Goal: Task Accomplishment & Management: Complete application form

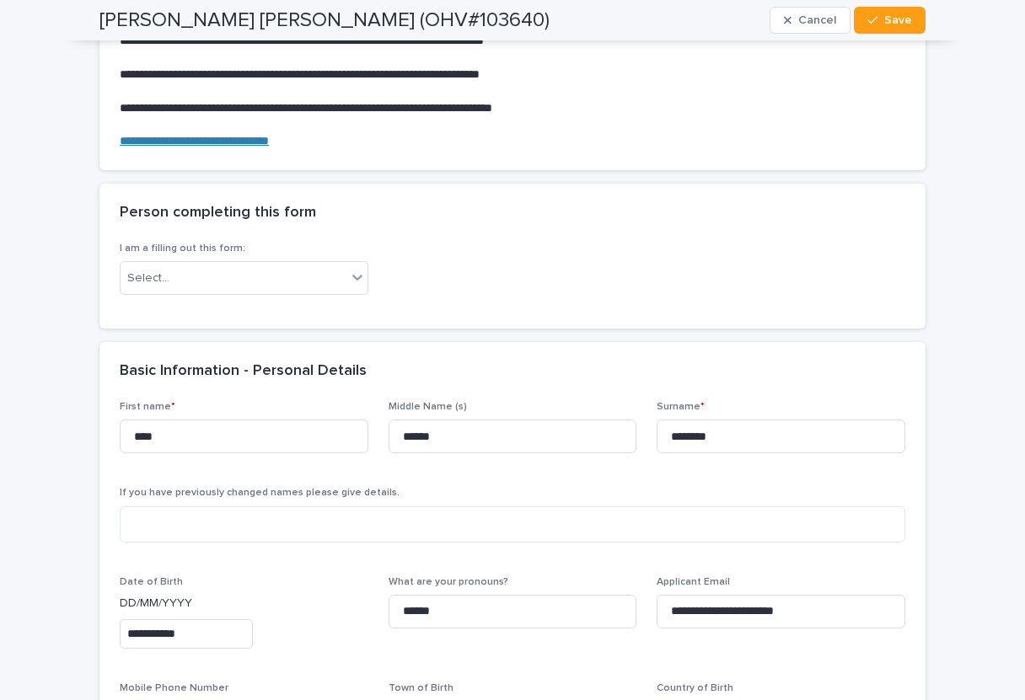
scroll to position [239, 0]
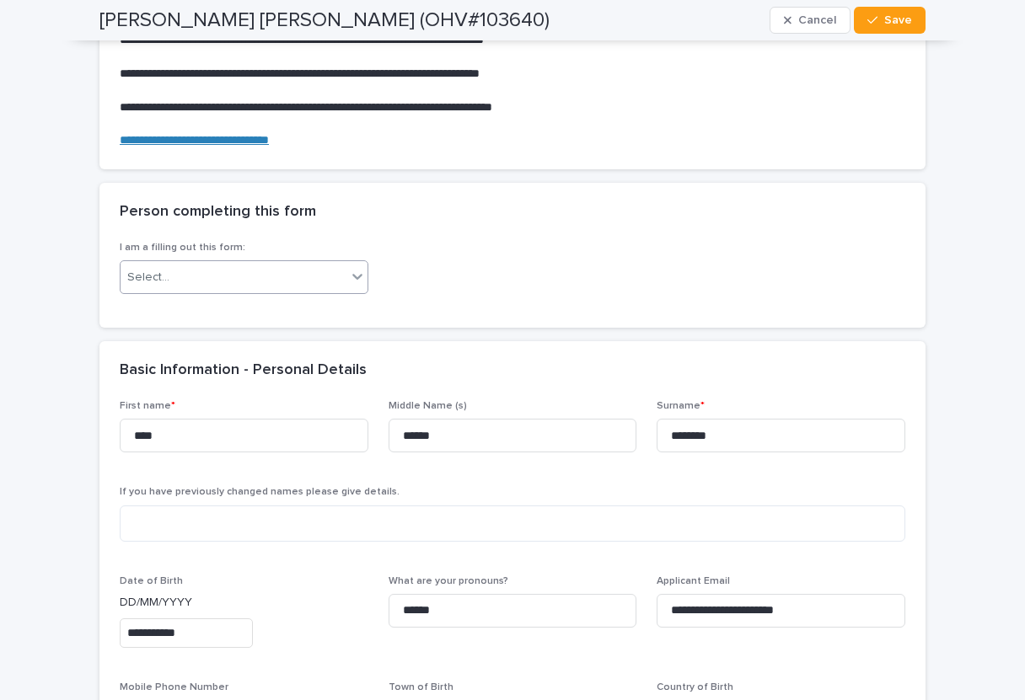
click at [357, 272] on icon at bounding box center [357, 276] width 17 height 17
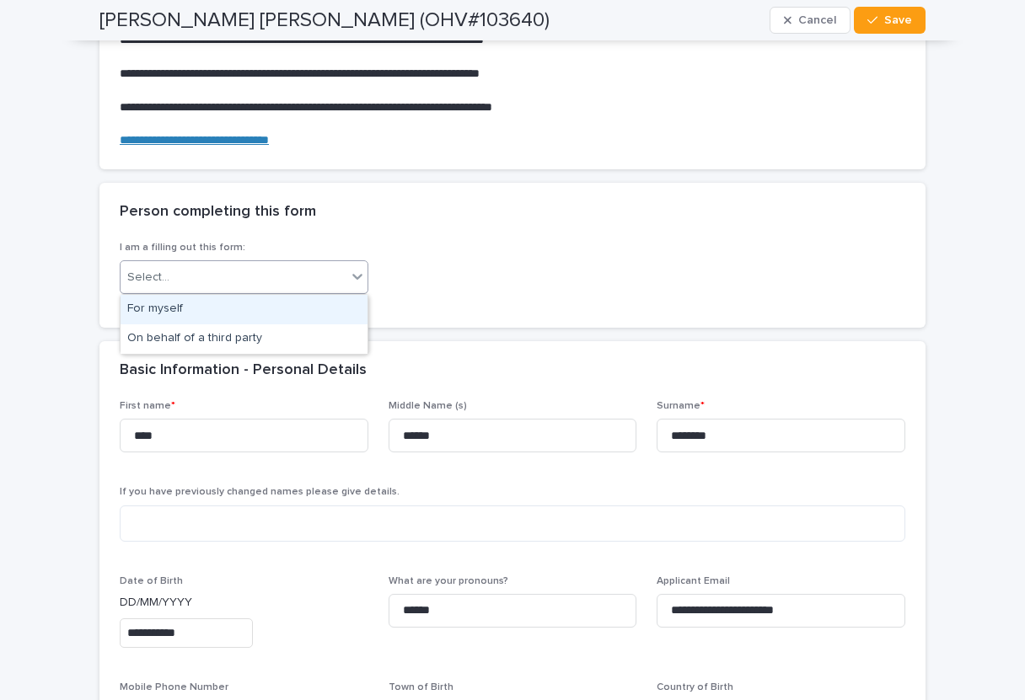
click at [324, 305] on div "For myself" at bounding box center [244, 310] width 247 height 30
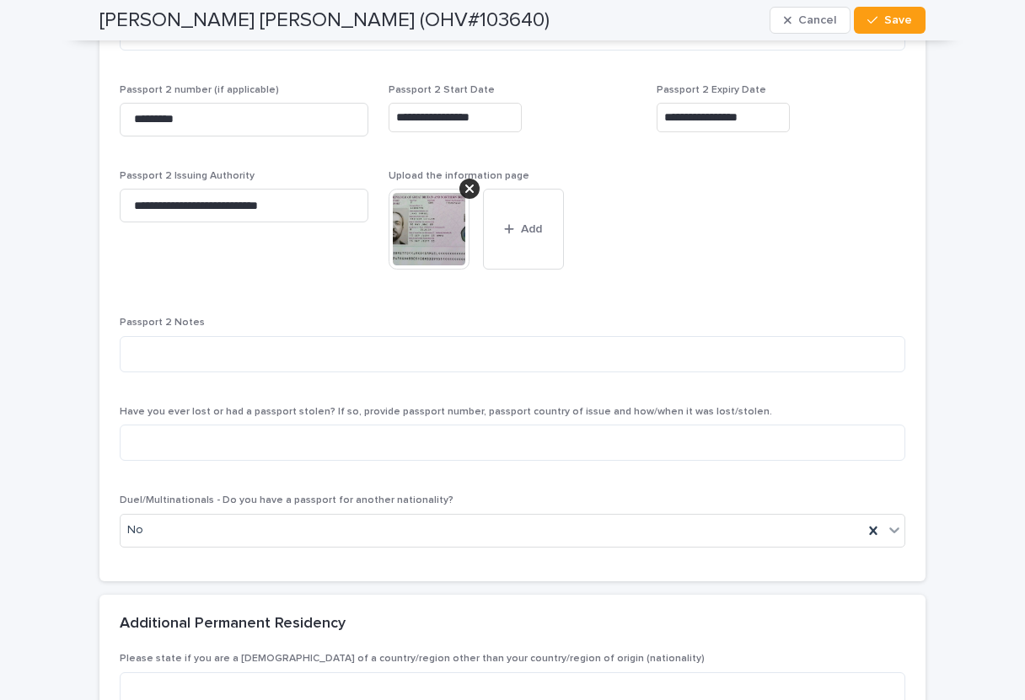
scroll to position [1908, 0]
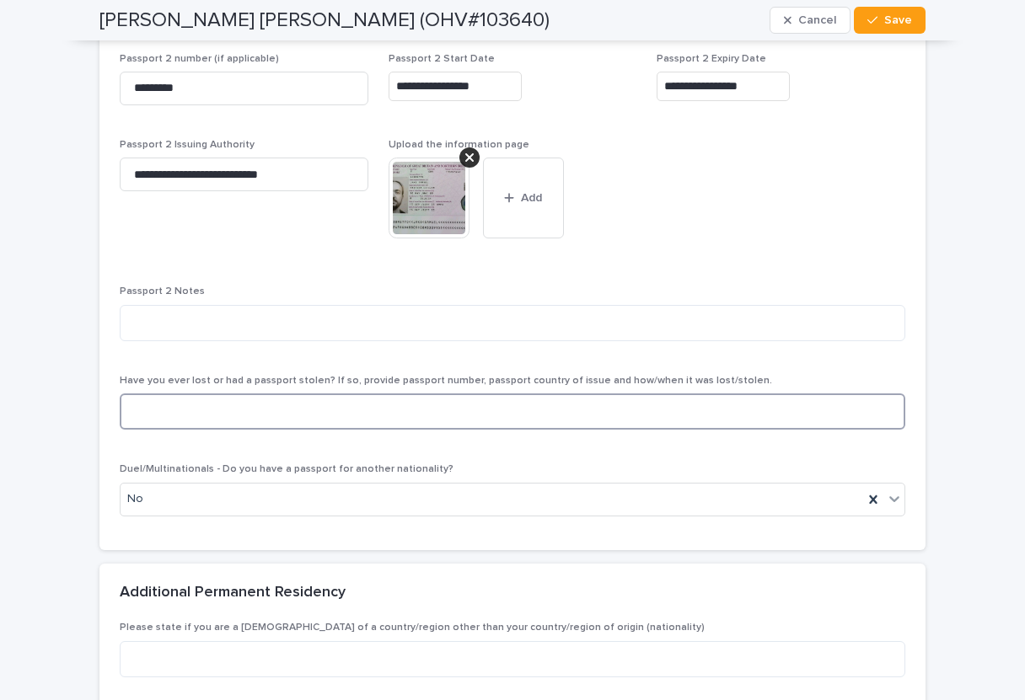
click at [880, 412] on textarea at bounding box center [513, 412] width 786 height 36
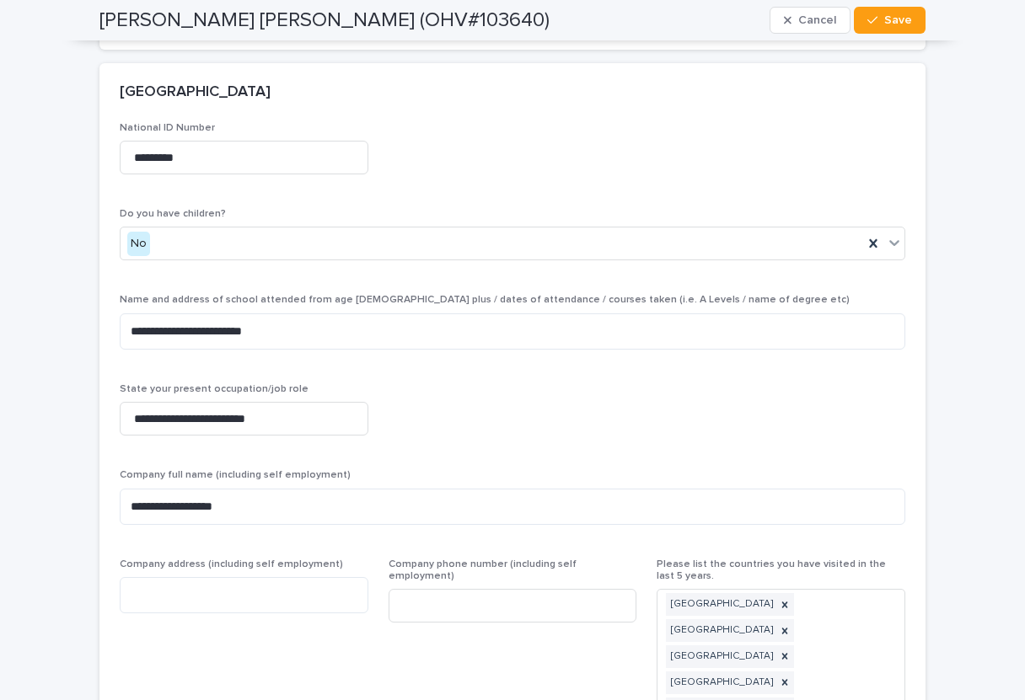
scroll to position [3494, 0]
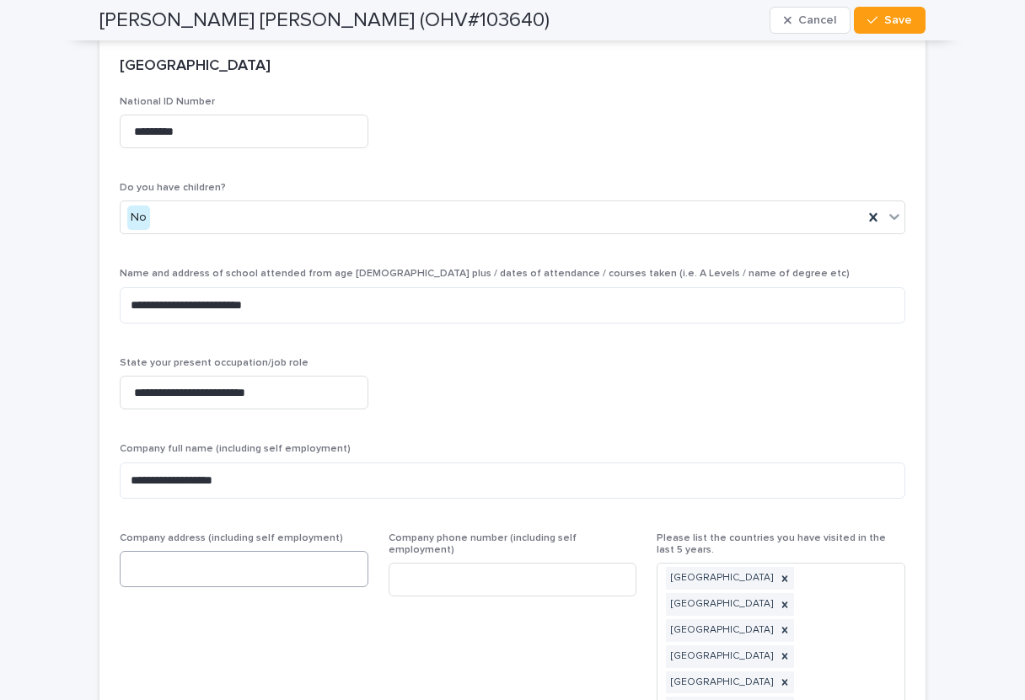
type textarea "**"
click at [265, 571] on textarea at bounding box center [244, 569] width 249 height 36
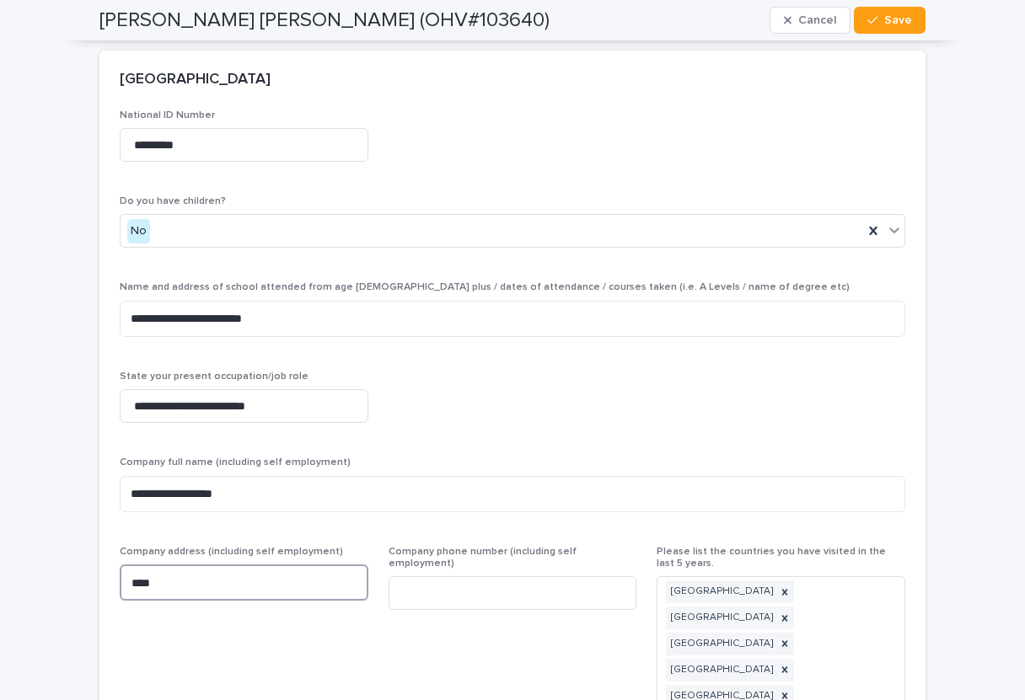
scroll to position [3482, 0]
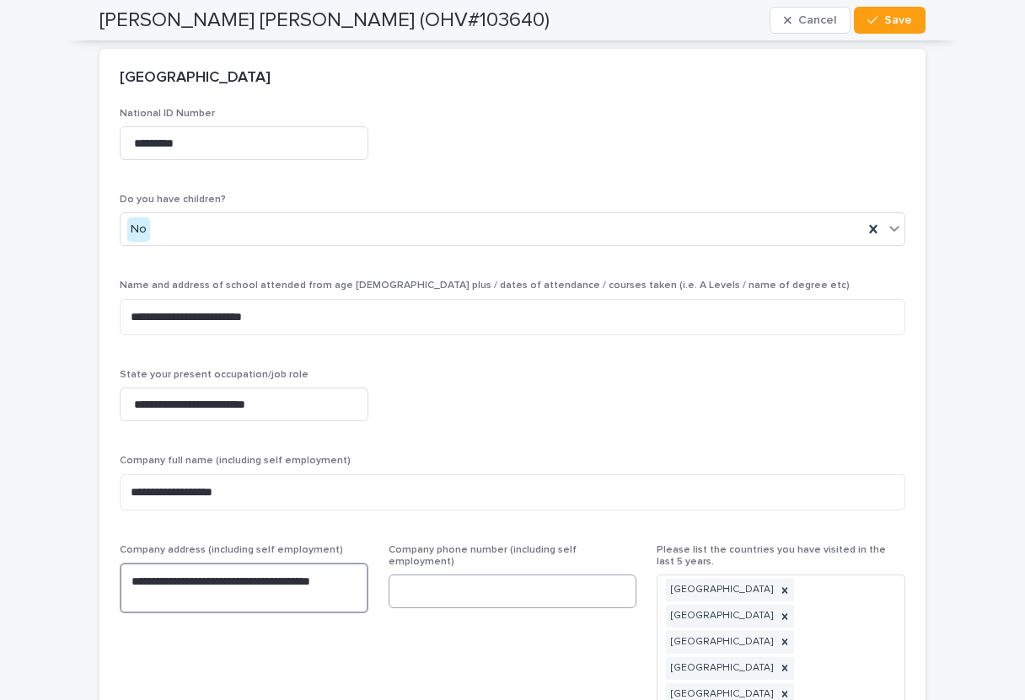
type textarea "**********"
click at [419, 580] on input at bounding box center [513, 592] width 249 height 34
type input "**********"
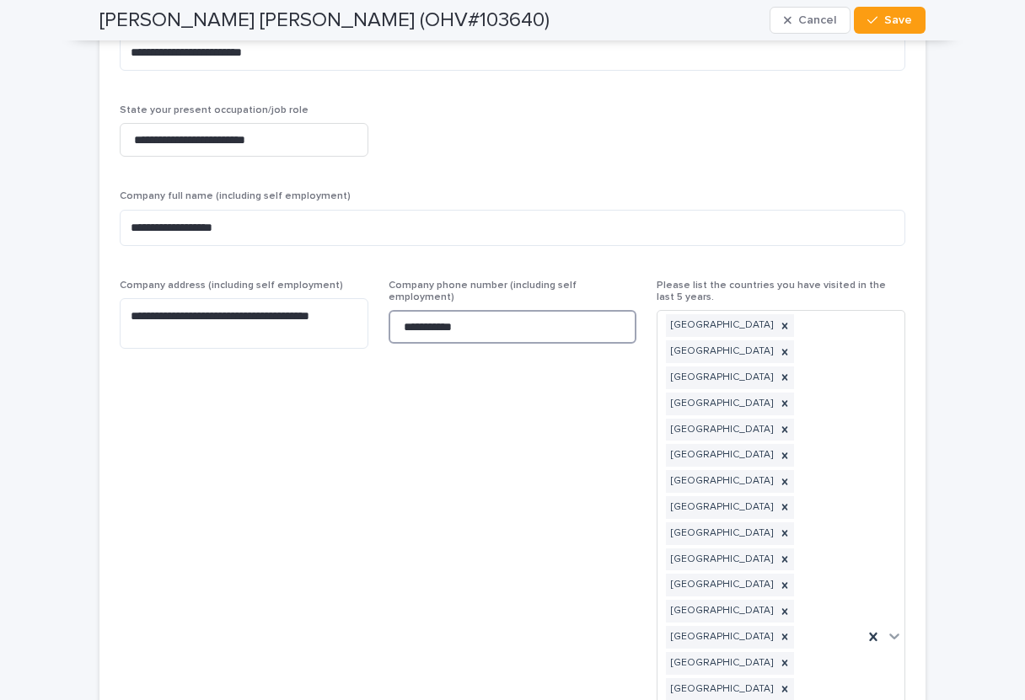
scroll to position [3748, 0]
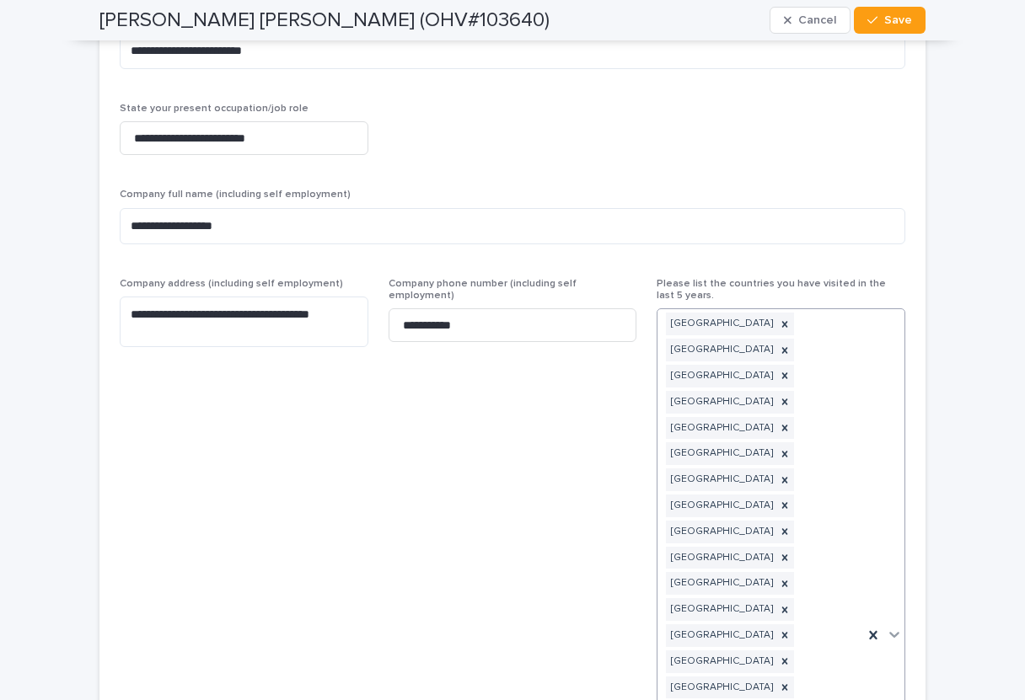
click at [896, 633] on icon at bounding box center [894, 636] width 10 height 6
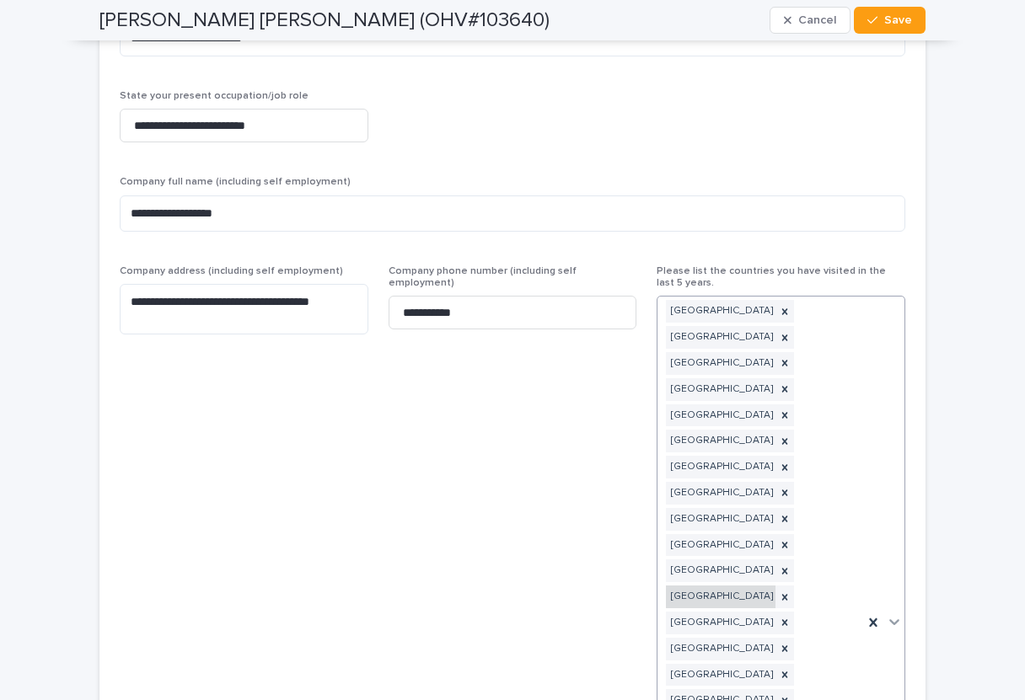
scroll to position [3758, 0]
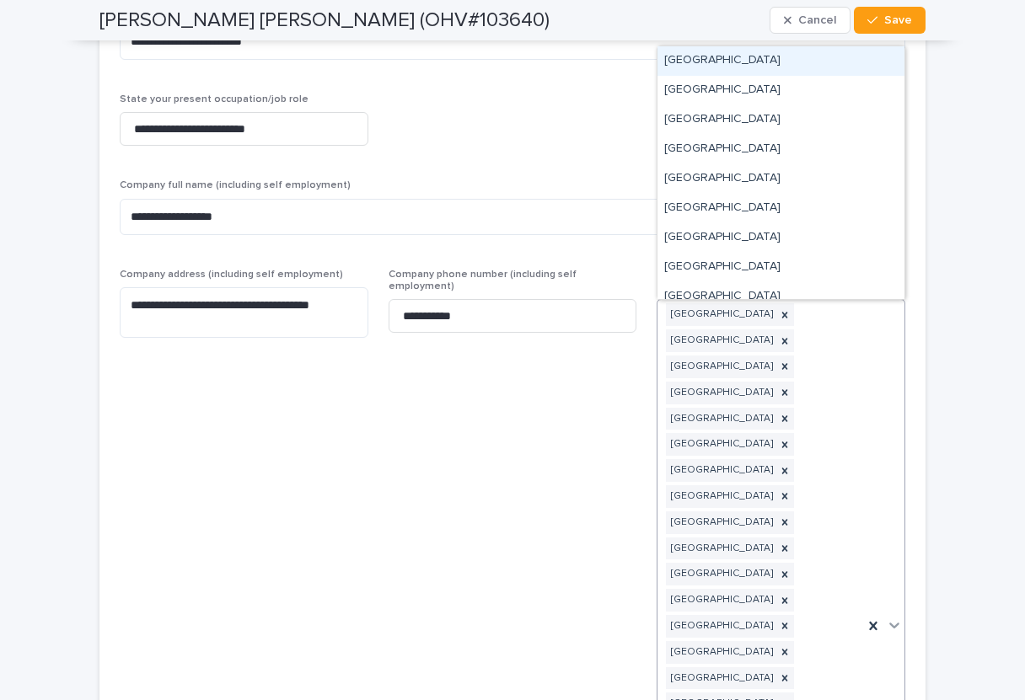
click at [894, 624] on icon at bounding box center [894, 627] width 10 height 6
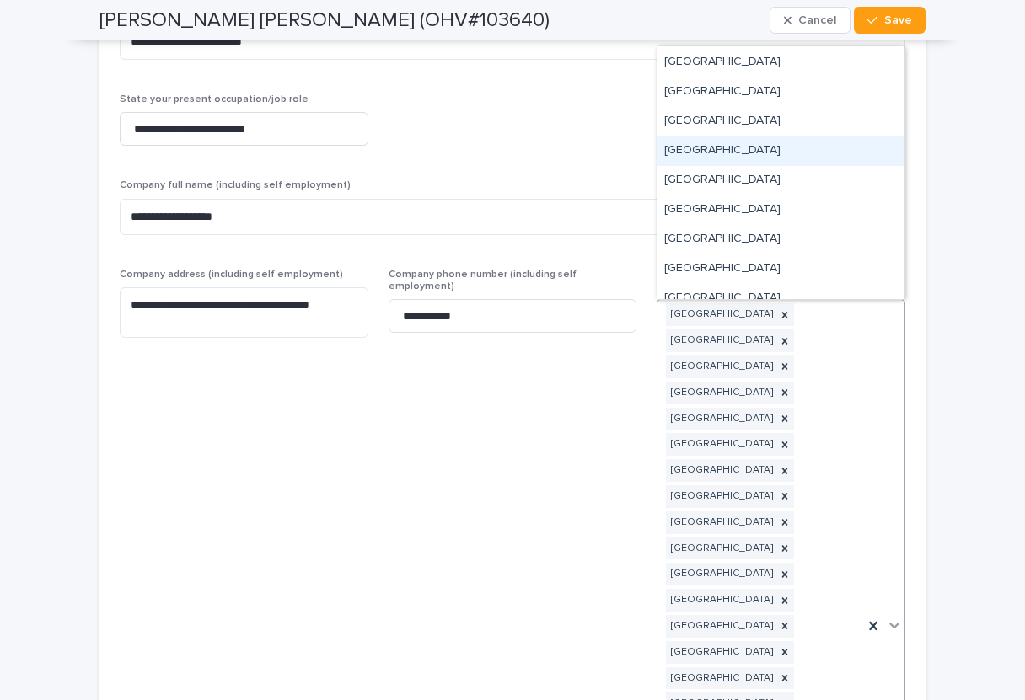
scroll to position [48, 0]
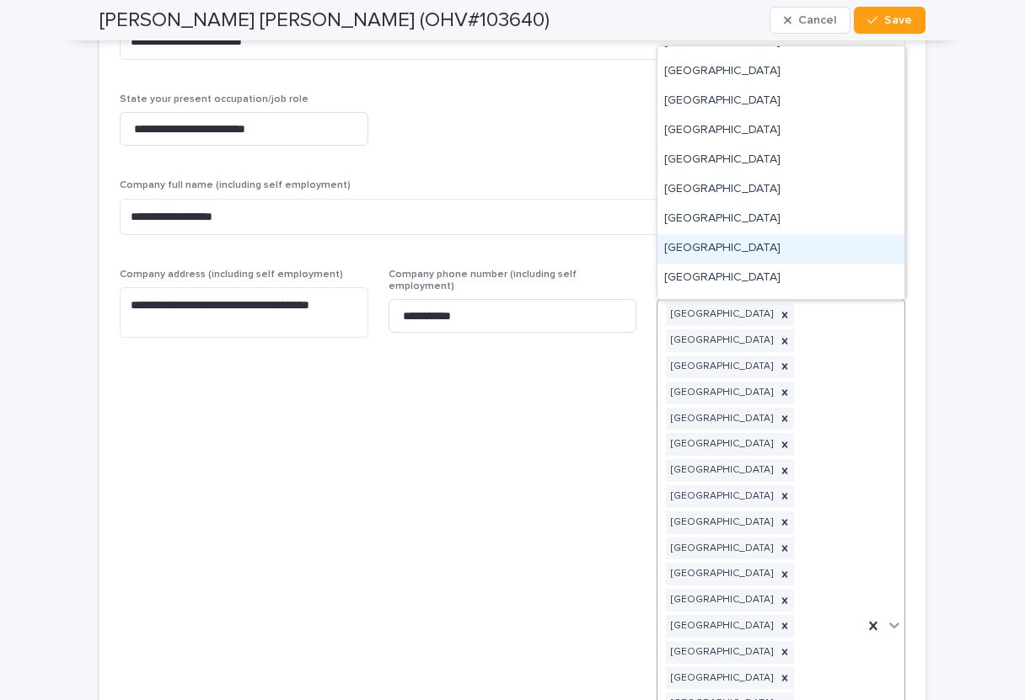
click at [897, 624] on icon at bounding box center [894, 627] width 10 height 6
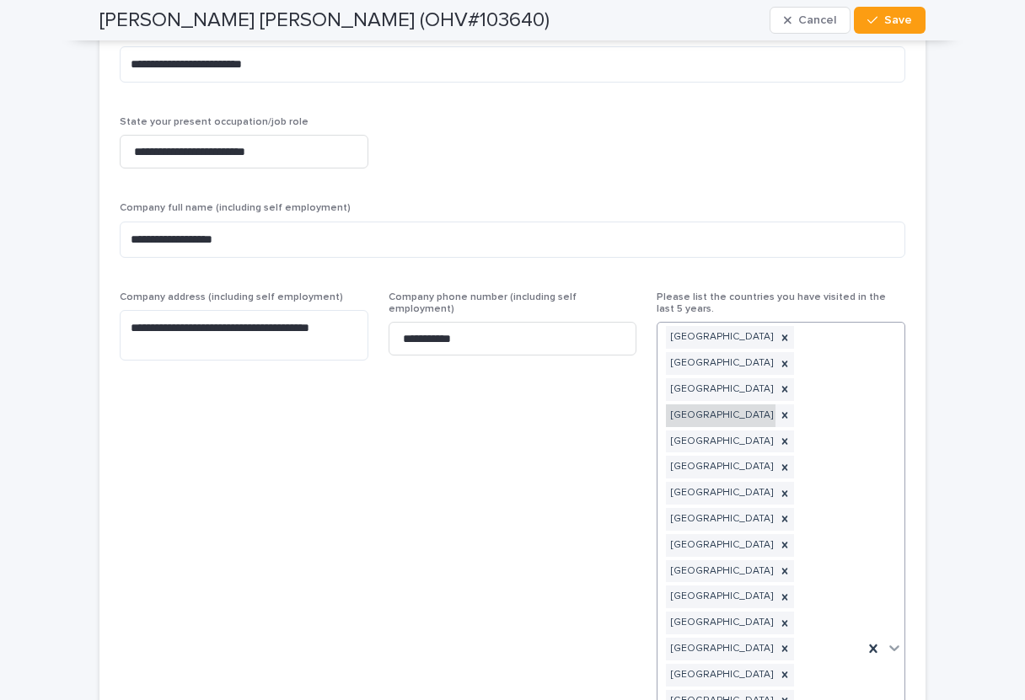
scroll to position [3731, 0]
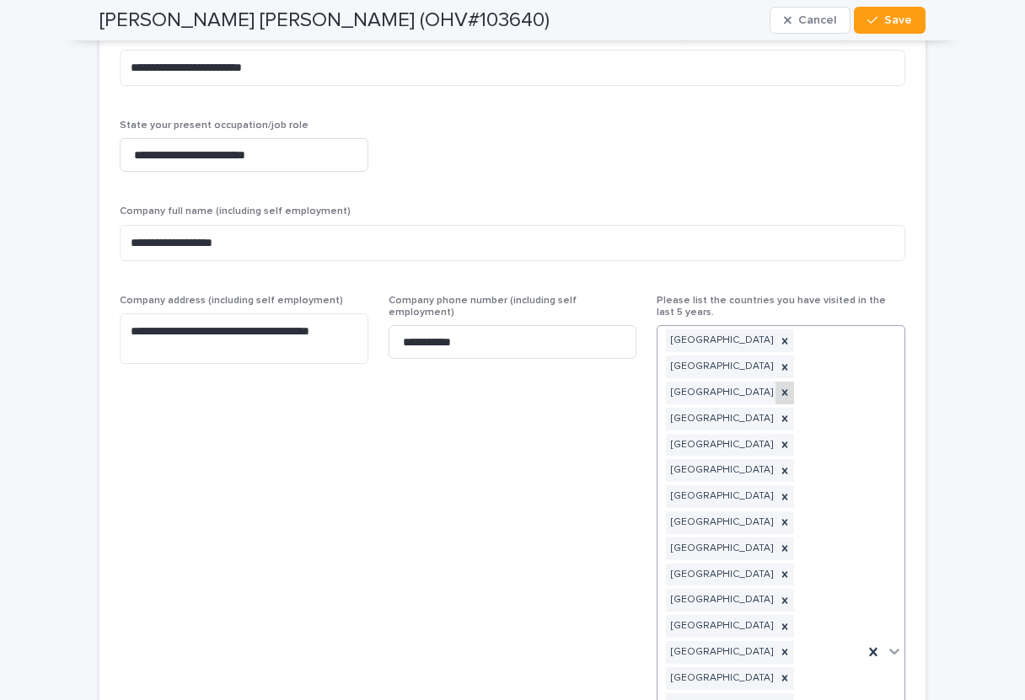
click at [791, 387] on icon at bounding box center [785, 393] width 12 height 12
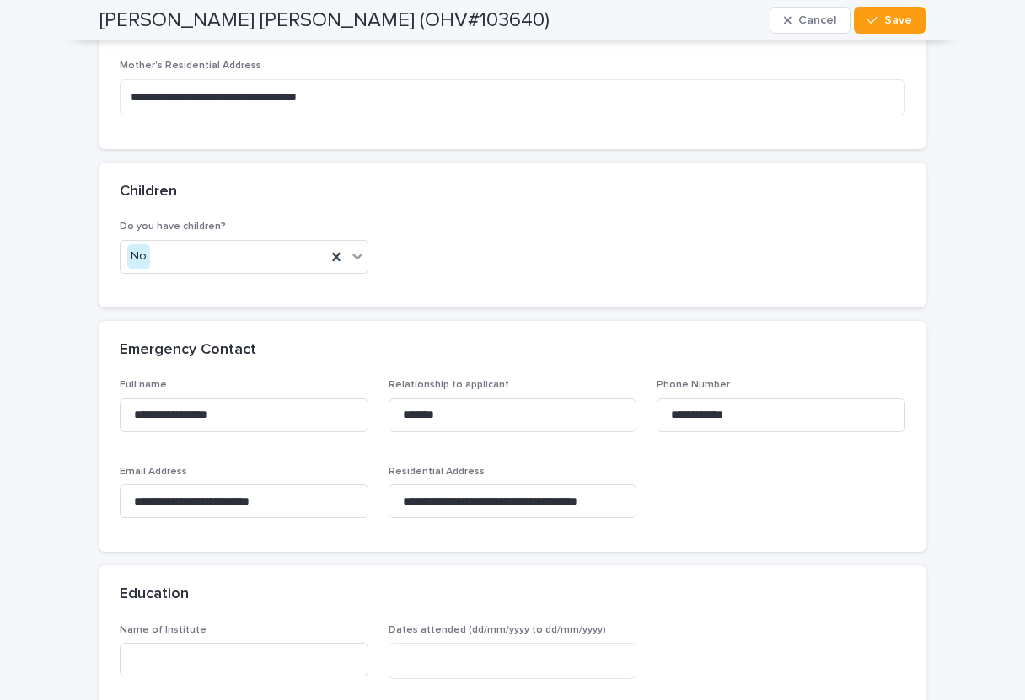
scroll to position [7692, 0]
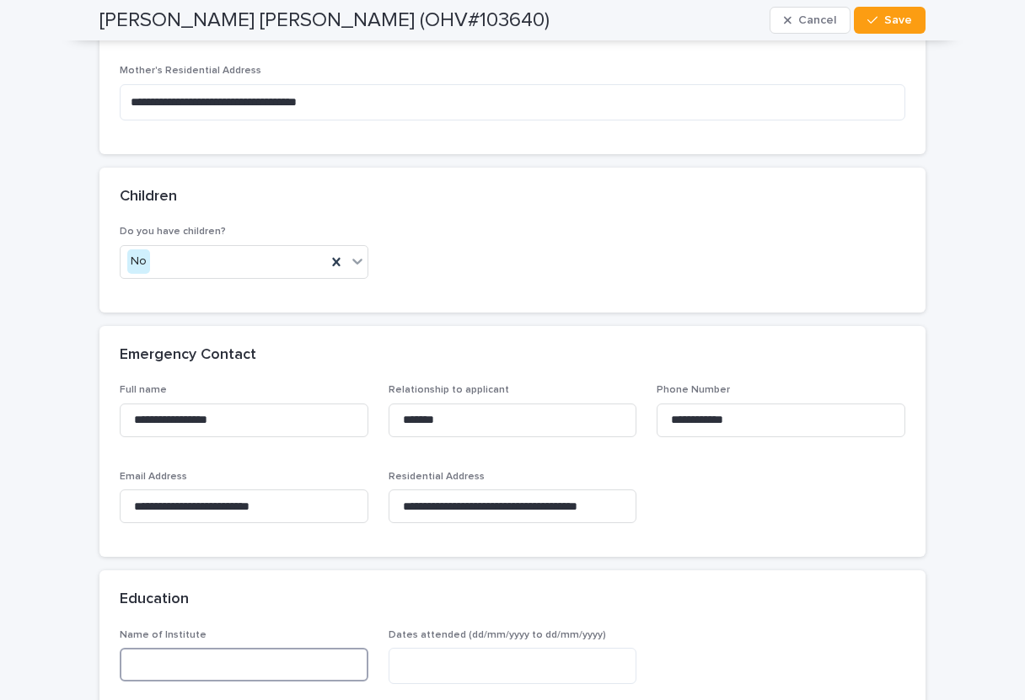
click at [179, 648] on input at bounding box center [244, 665] width 249 height 34
type input "**********"
click at [430, 648] on textarea at bounding box center [513, 666] width 249 height 36
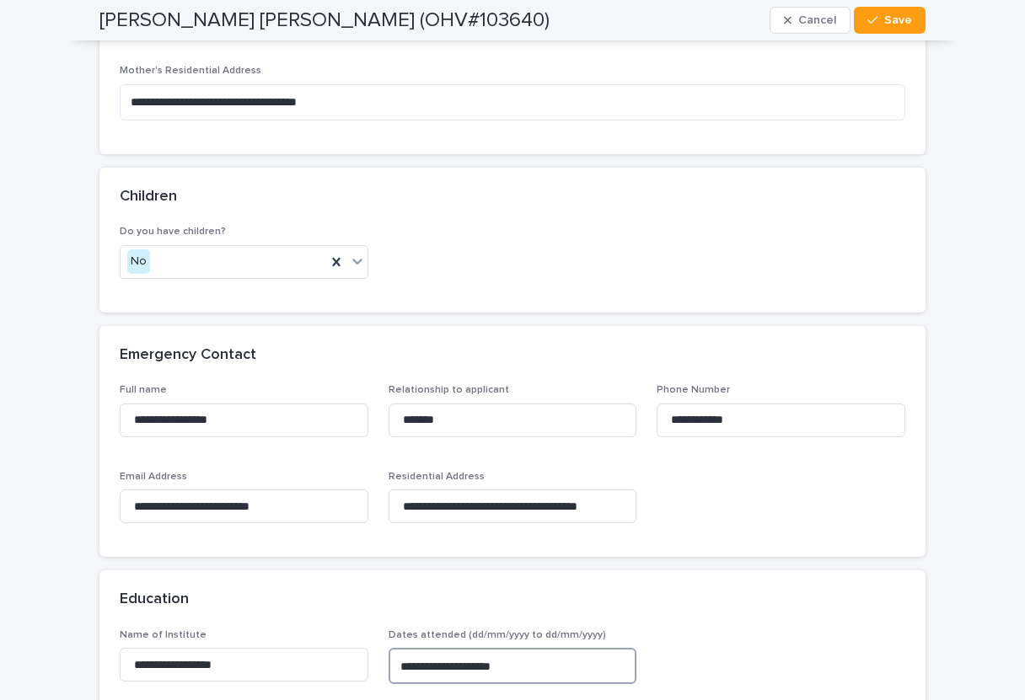
click at [475, 648] on textarea "**********" at bounding box center [513, 666] width 249 height 36
type textarea "**********"
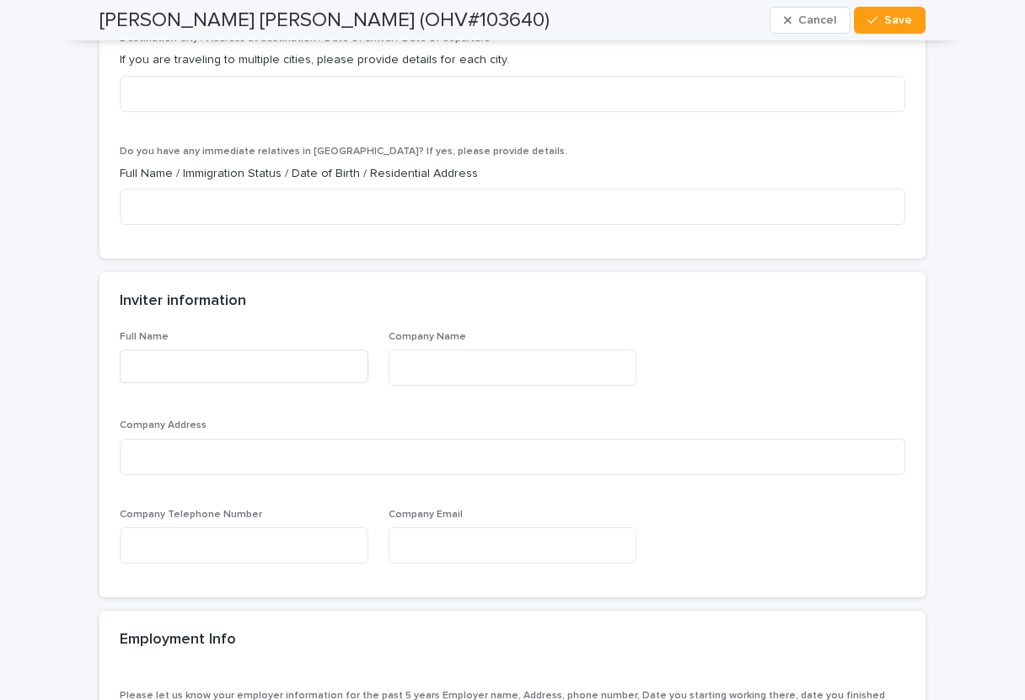
scroll to position [6205, 0]
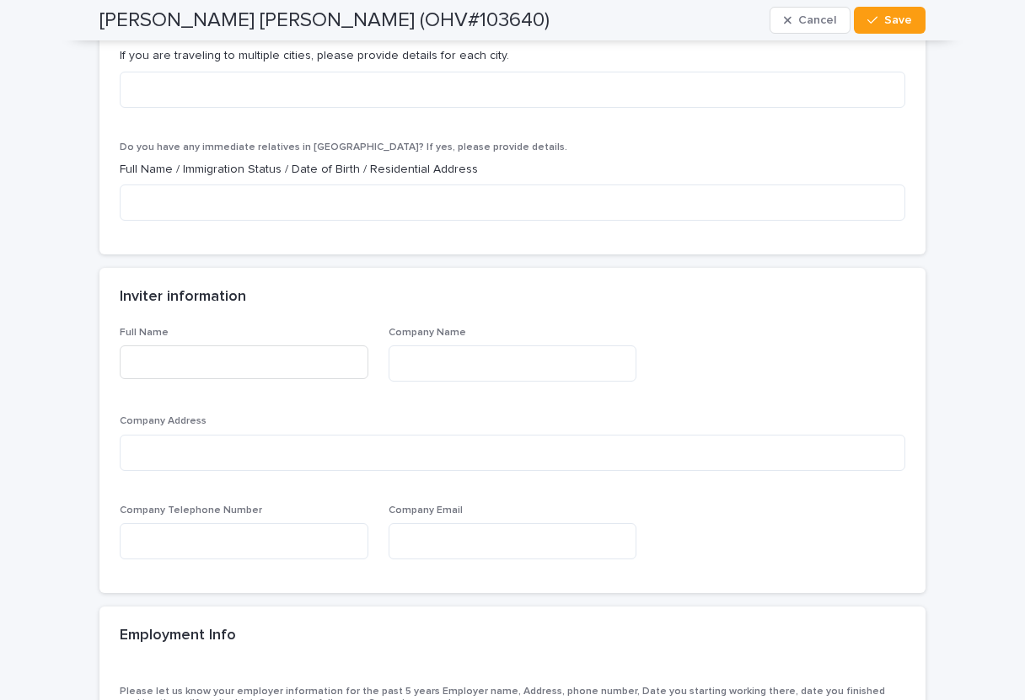
type textarea "**********"
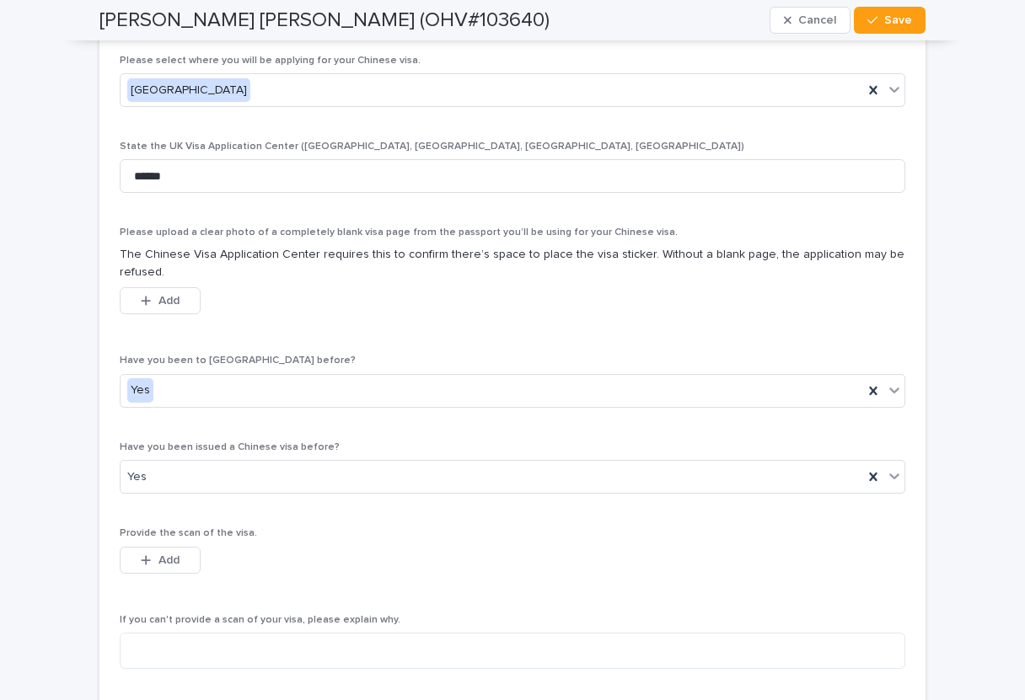
scroll to position [5239, 0]
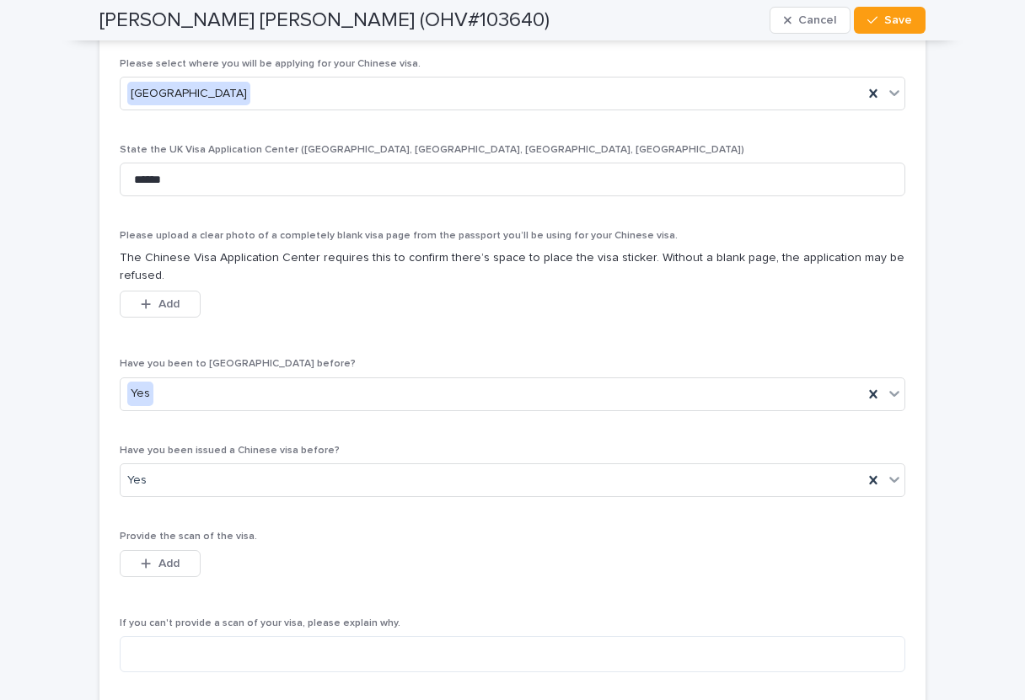
type input "**********"
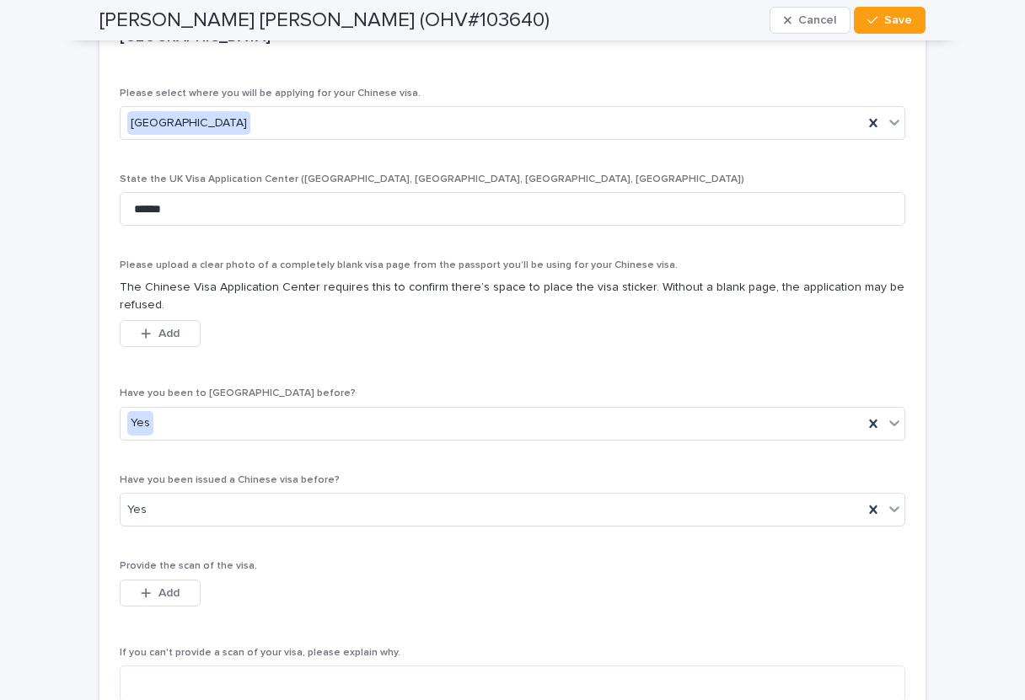
scroll to position [5196, 0]
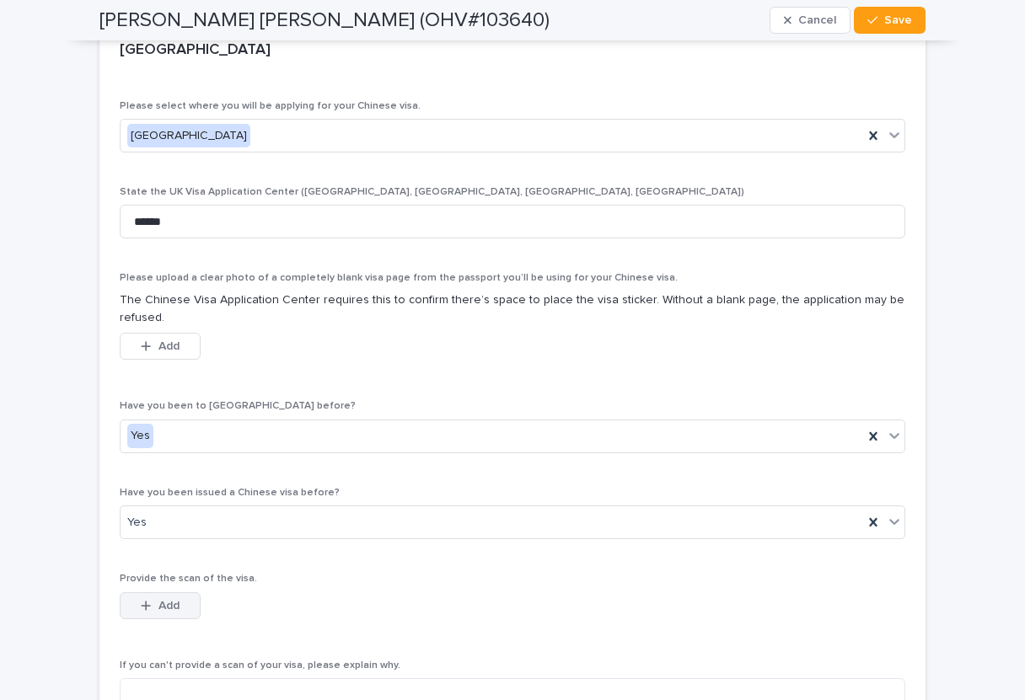
type input "**"
click at [177, 600] on span "Add" at bounding box center [168, 606] width 21 height 12
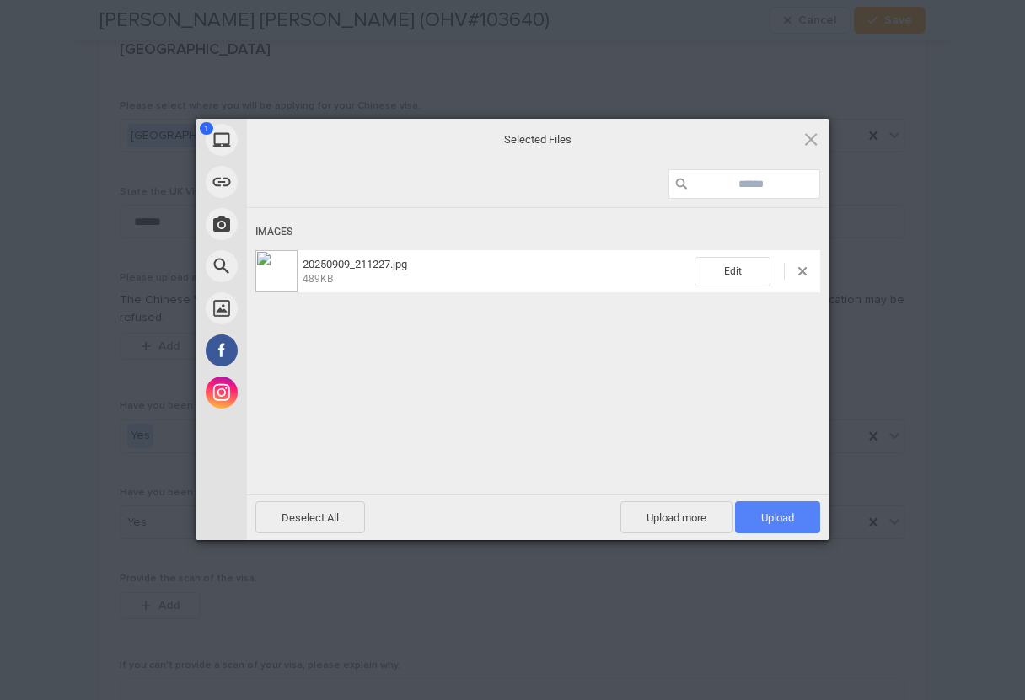
click at [774, 512] on span "Upload 1" at bounding box center [777, 518] width 33 height 13
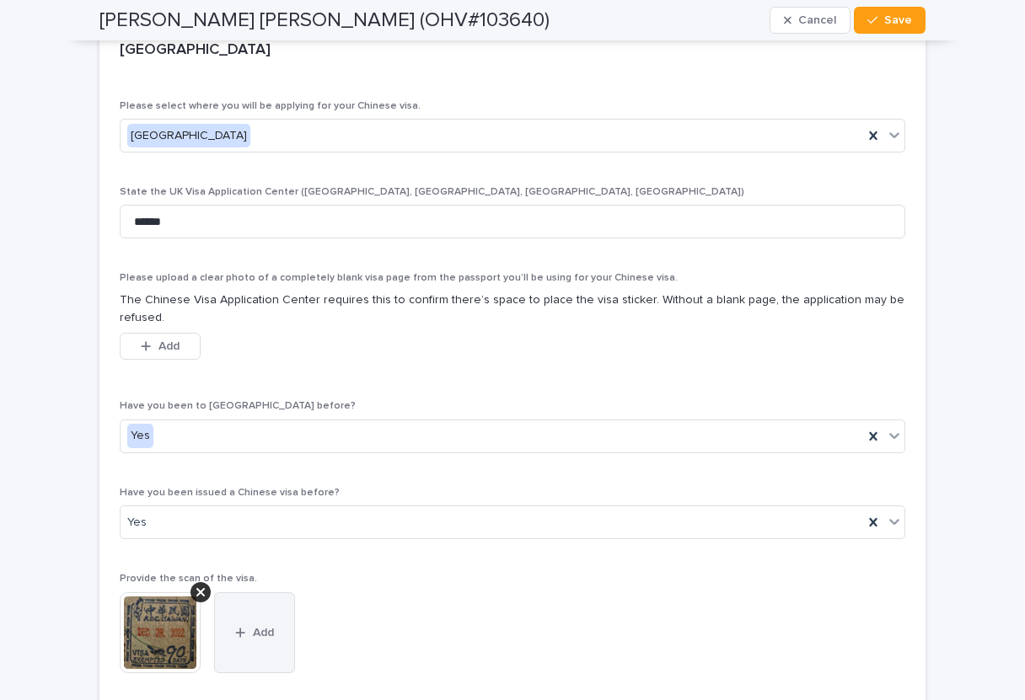
click at [269, 627] on span "Add" at bounding box center [263, 633] width 21 height 12
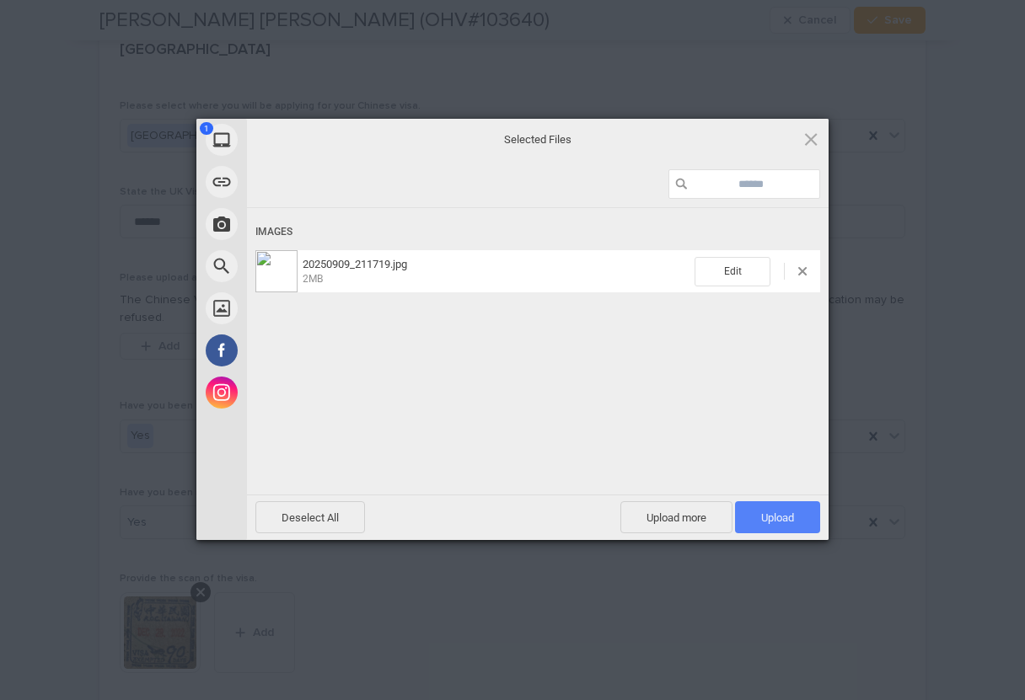
click at [771, 523] on span "Upload 1" at bounding box center [777, 518] width 33 height 13
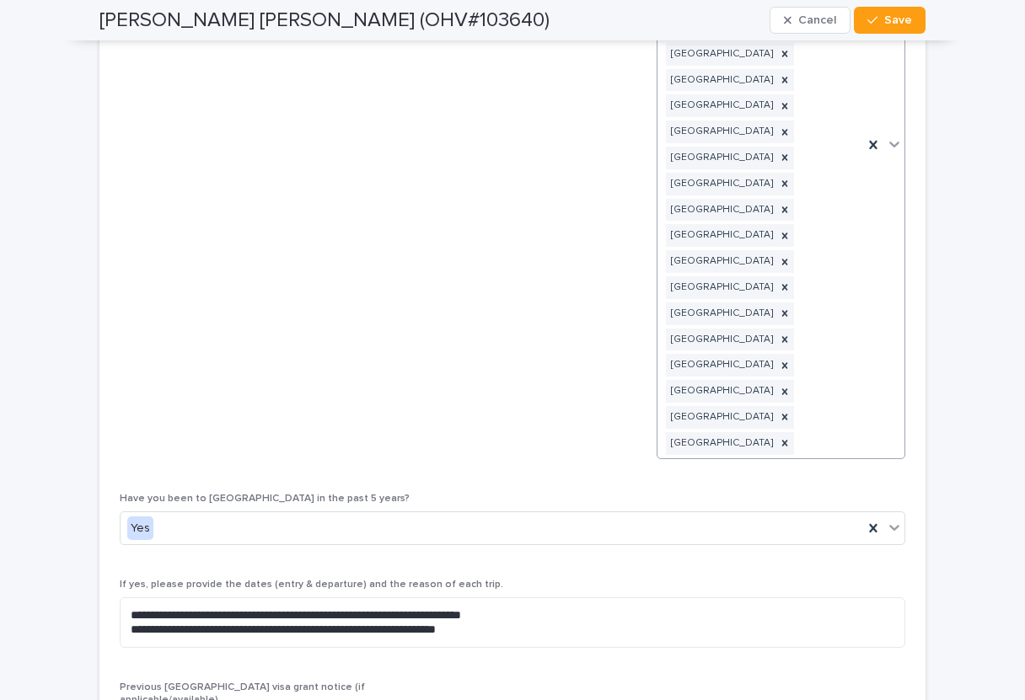
scroll to position [4225, 0]
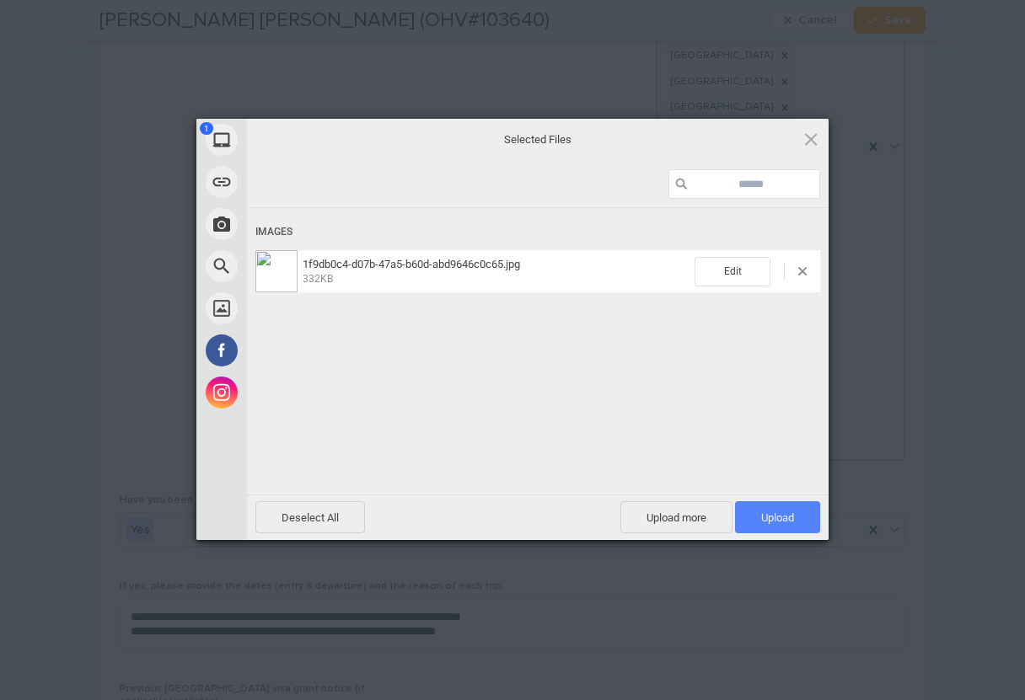
click at [778, 512] on span "Upload 1" at bounding box center [777, 518] width 33 height 13
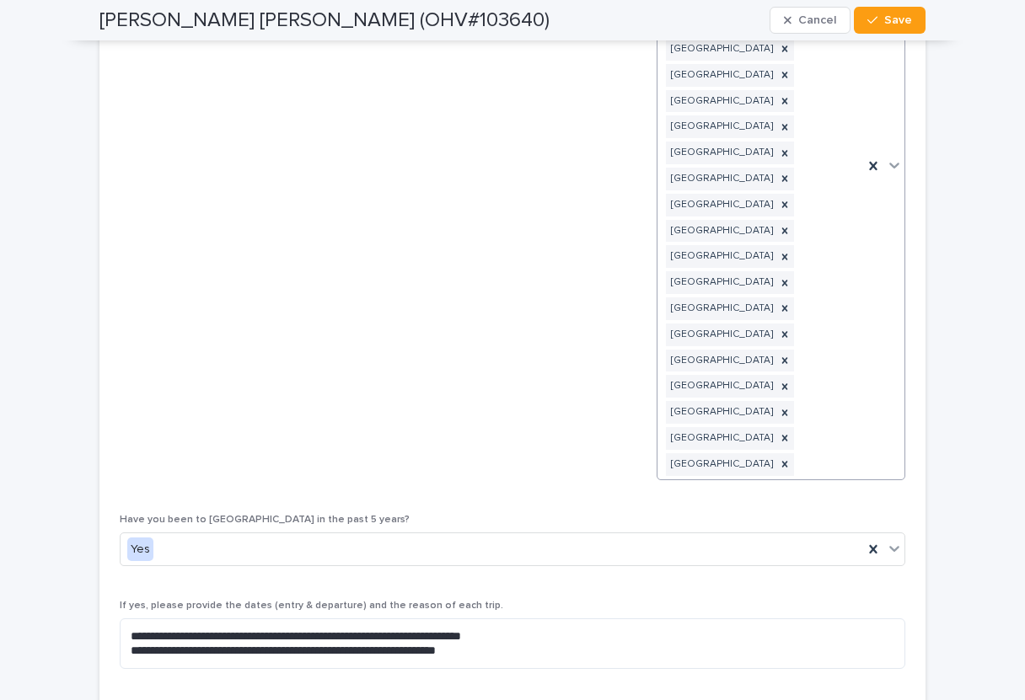
scroll to position [4217, 0]
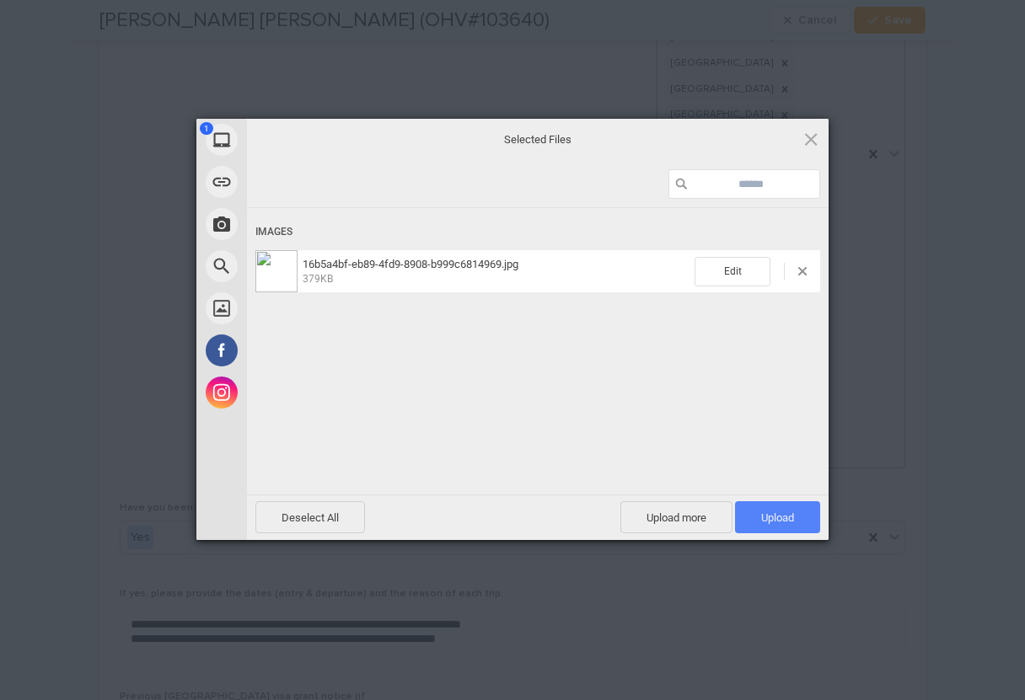
click at [768, 517] on span "Upload 1" at bounding box center [777, 518] width 33 height 13
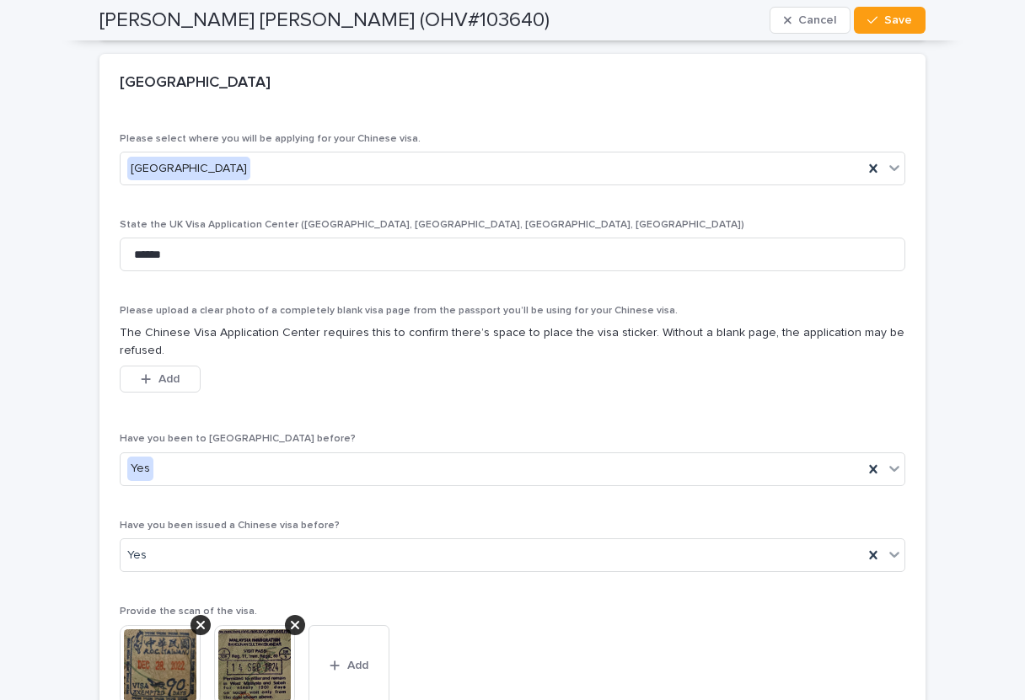
scroll to position [5348, 0]
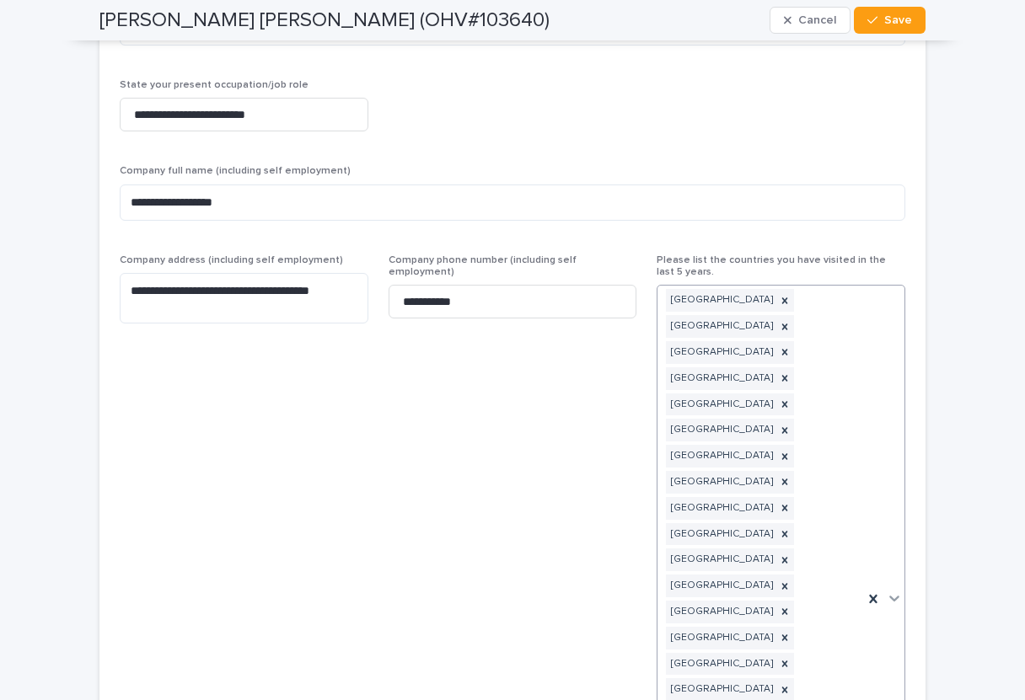
scroll to position [3774, 0]
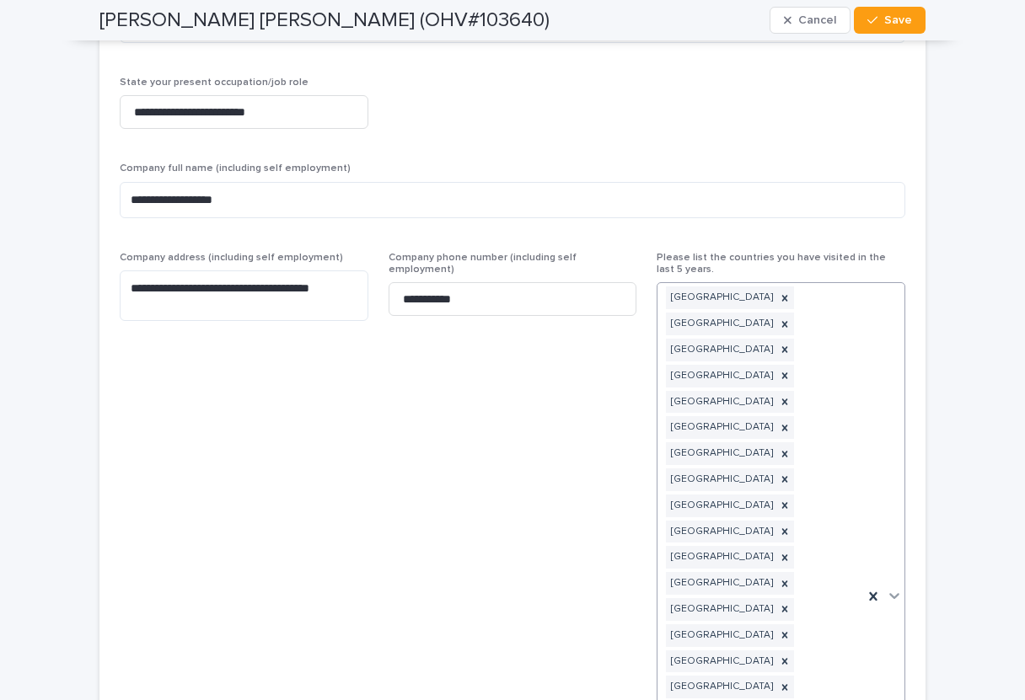
type textarea "**********"
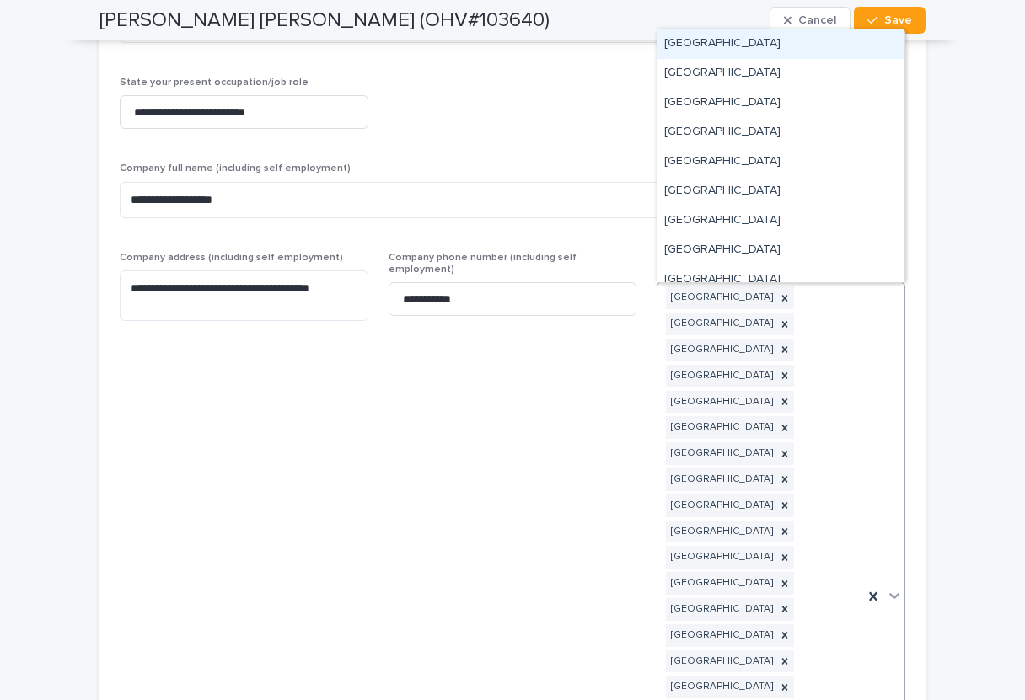
click at [856, 587] on div "[GEOGRAPHIC_DATA] [GEOGRAPHIC_DATA] [GEOGRAPHIC_DATA] [GEOGRAPHIC_DATA] [GEOGRA…" at bounding box center [760, 596] width 206 height 626
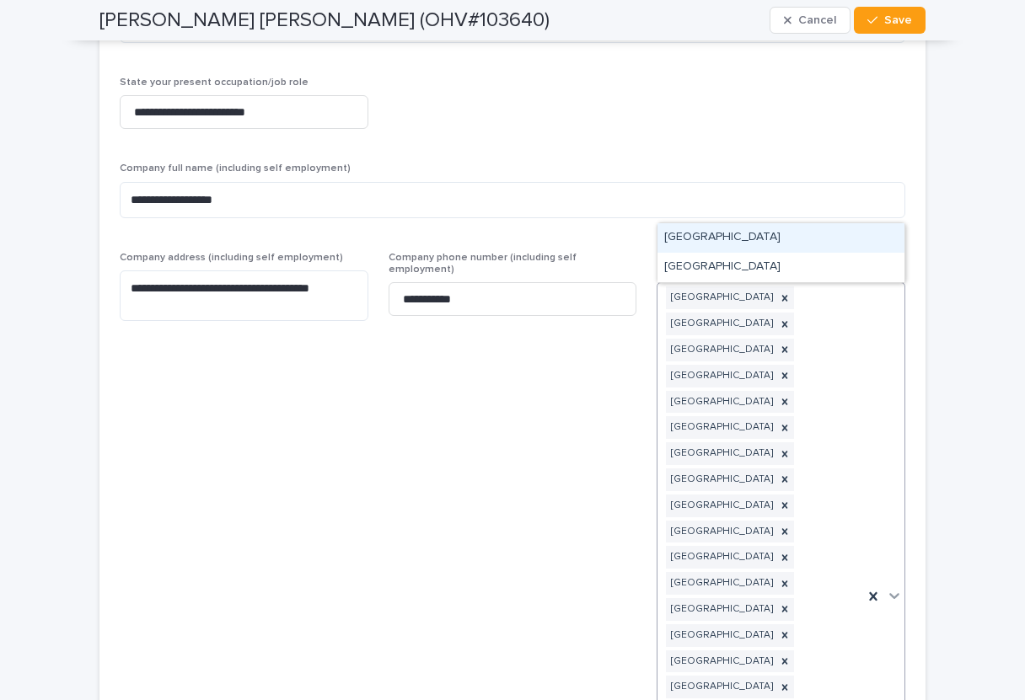
type input "*****"
click at [727, 244] on div "[GEOGRAPHIC_DATA]" at bounding box center [780, 238] width 247 height 30
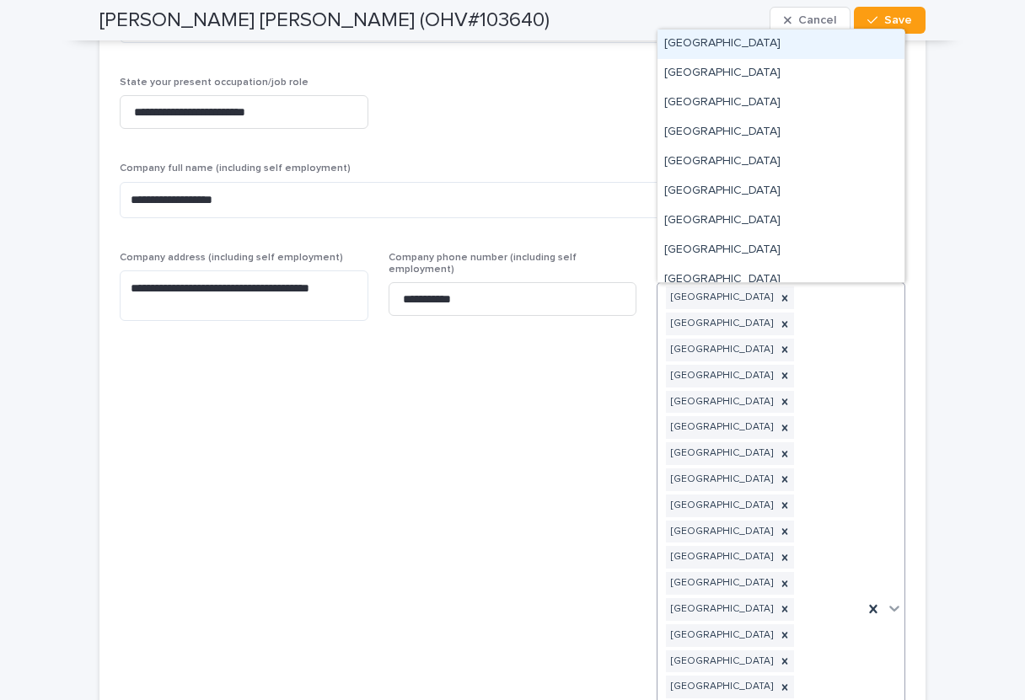
type input "**"
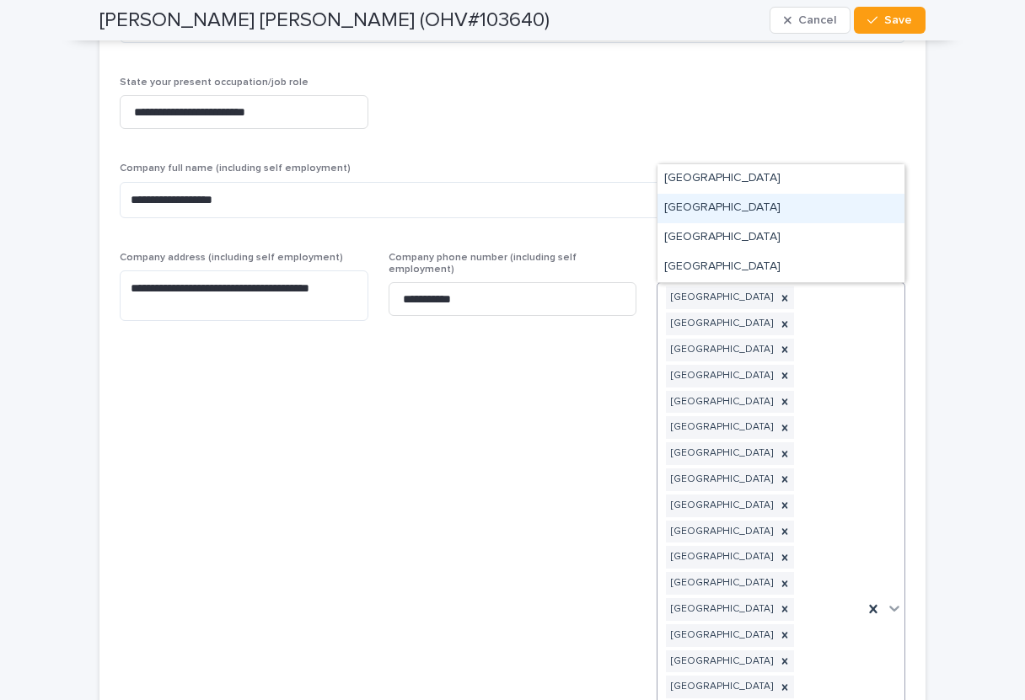
click at [681, 205] on div "[GEOGRAPHIC_DATA]" at bounding box center [780, 209] width 247 height 30
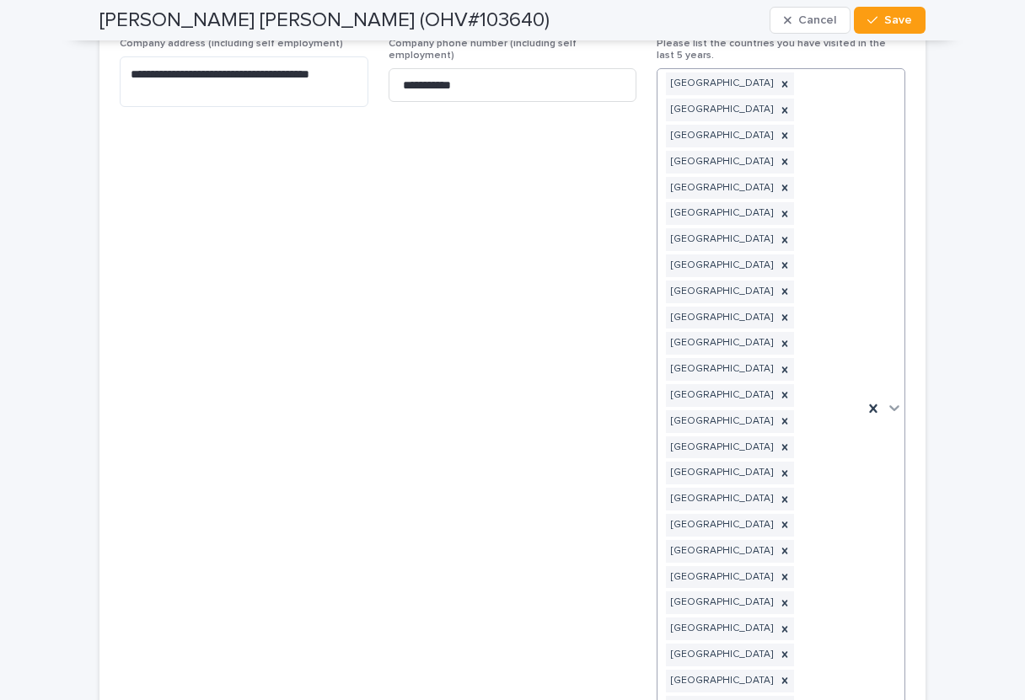
scroll to position [3985, 0]
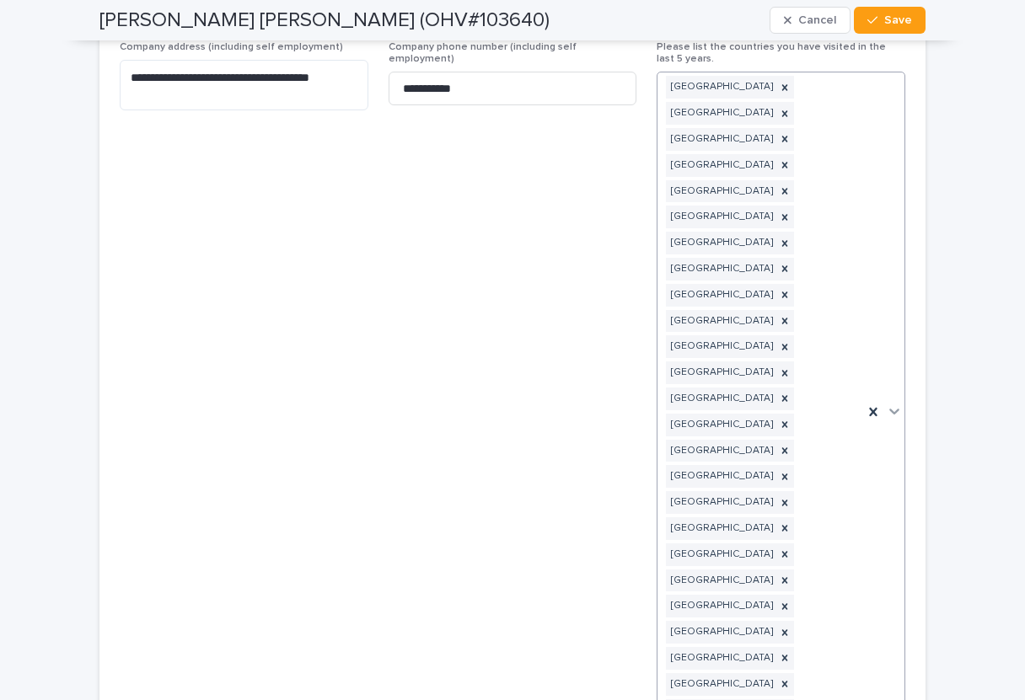
click at [823, 369] on div "[GEOGRAPHIC_DATA] [GEOGRAPHIC_DATA] [GEOGRAPHIC_DATA] [GEOGRAPHIC_DATA] [GEOGRA…" at bounding box center [760, 411] width 206 height 679
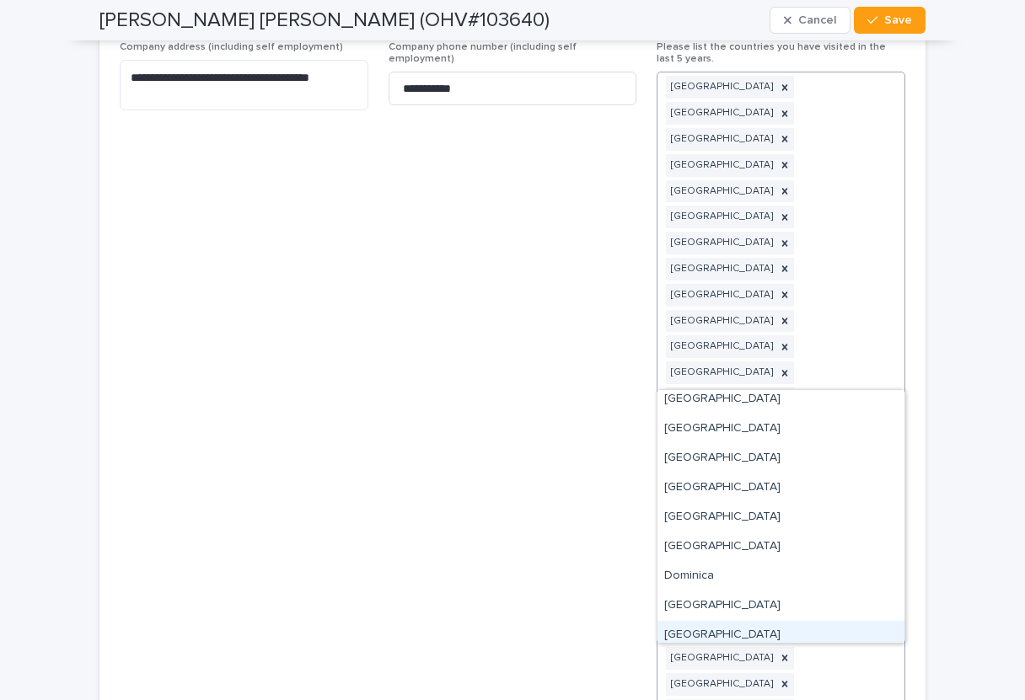
scroll to position [0, 0]
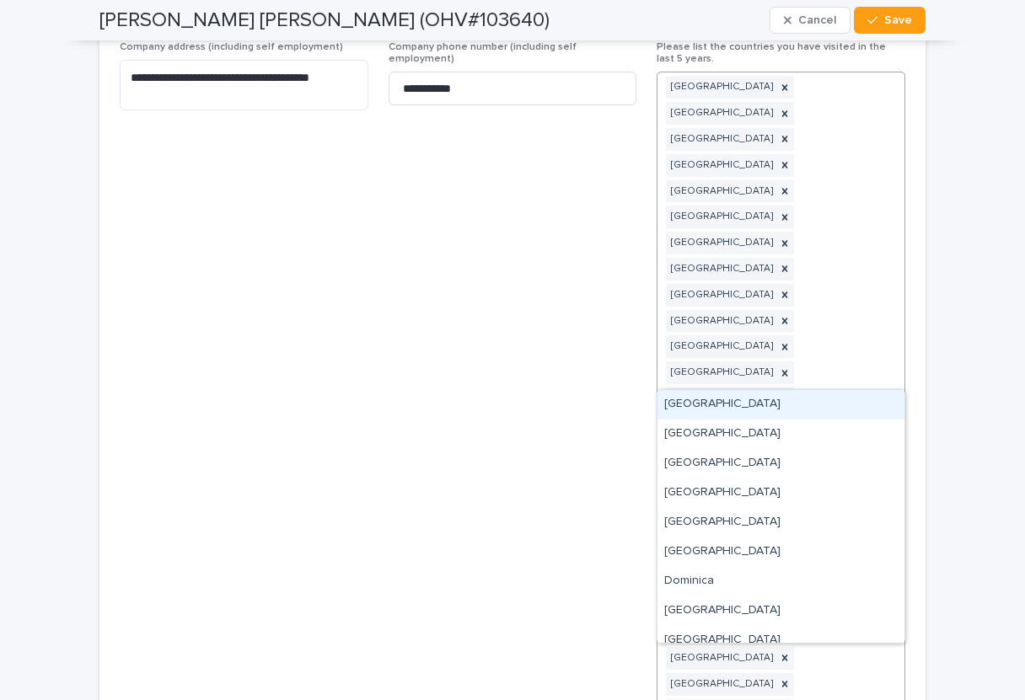
type input "*"
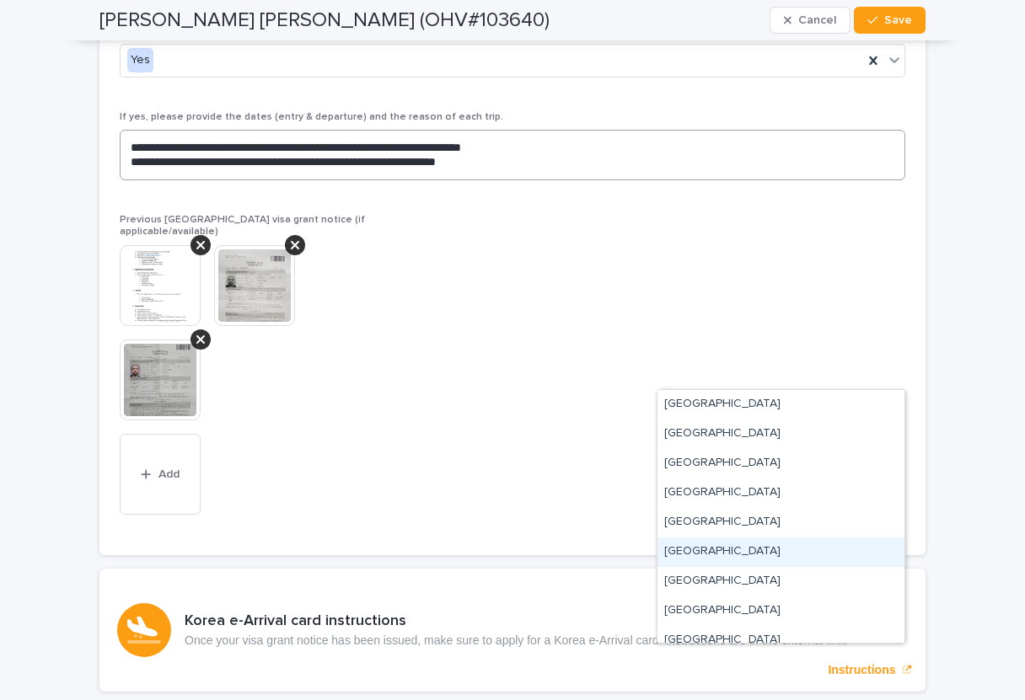
scroll to position [4750, 0]
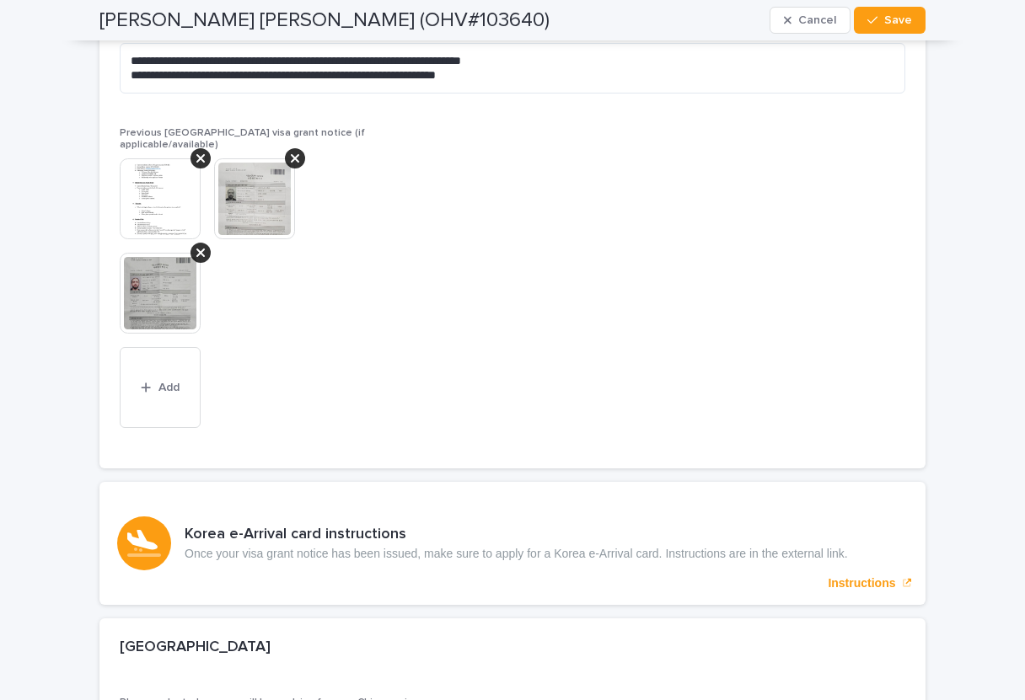
scroll to position [4836, 0]
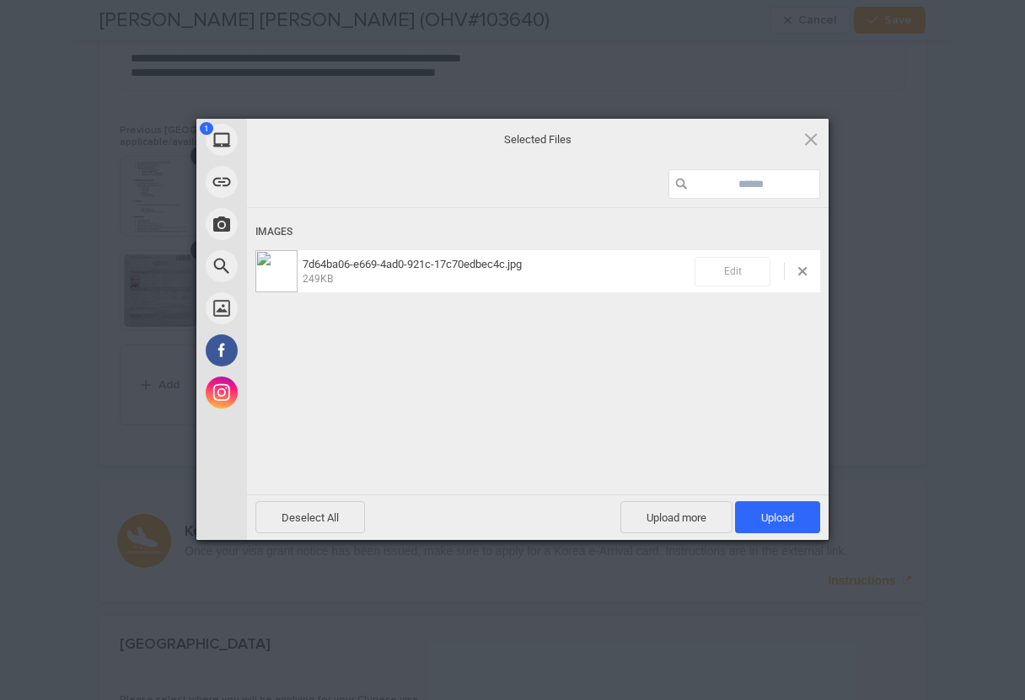
click at [747, 273] on span "Edit" at bounding box center [733, 272] width 76 height 30
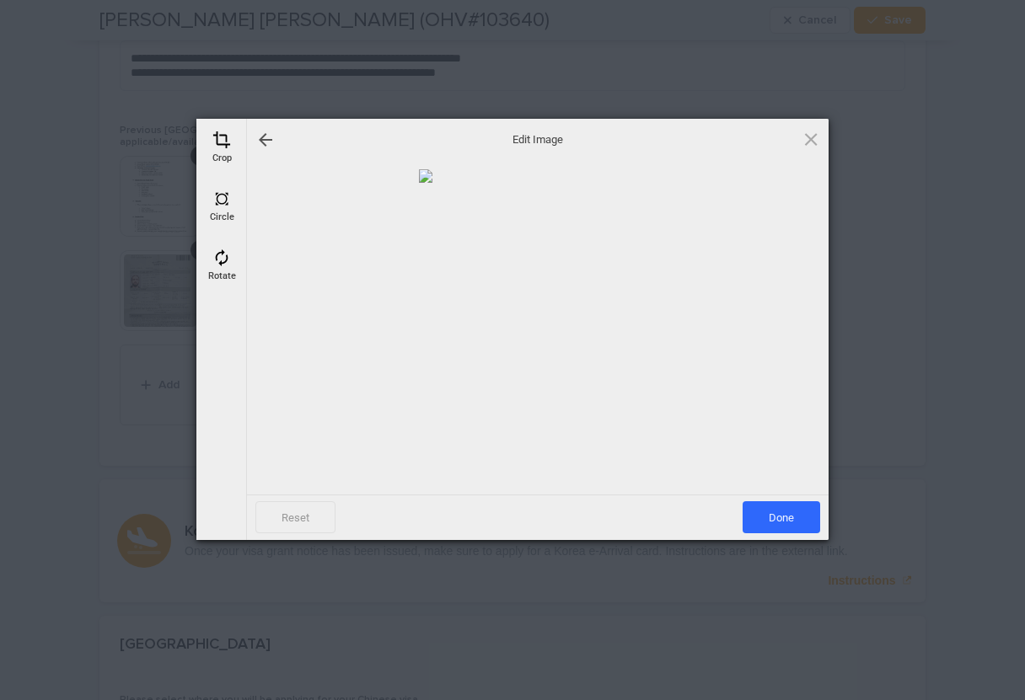
click at [222, 147] on span at bounding box center [221, 140] width 19 height 19
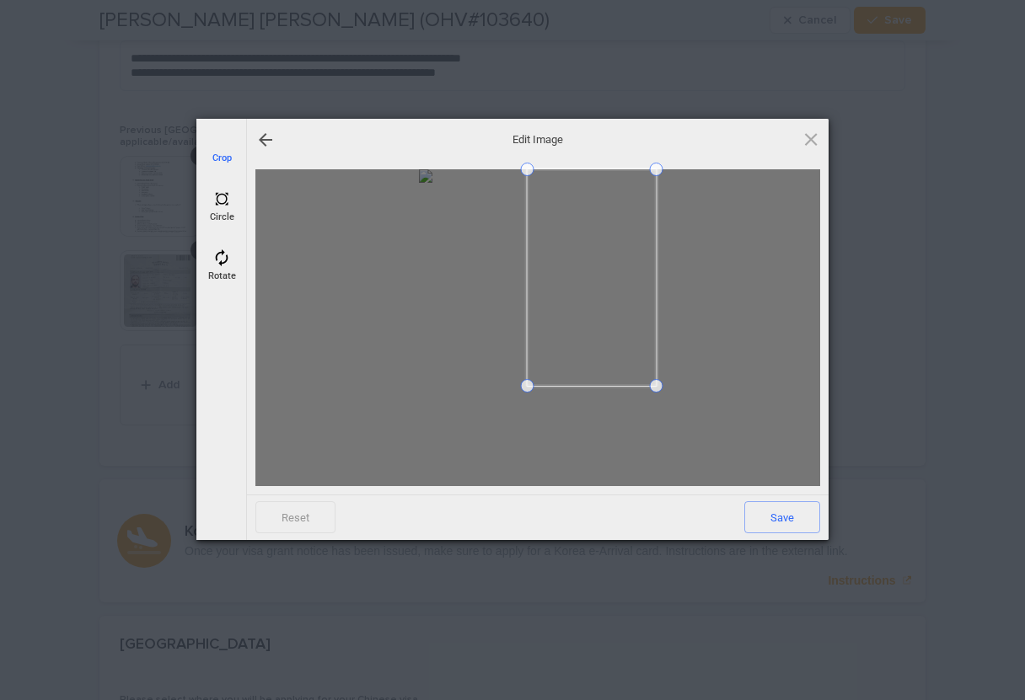
click at [531, 384] on span at bounding box center [527, 385] width 13 height 13
click at [641, 217] on span at bounding box center [641, 217] width 13 height 13
click at [640, 380] on span at bounding box center [640, 379] width 13 height 13
click at [765, 519] on span "Save" at bounding box center [782, 518] width 76 height 32
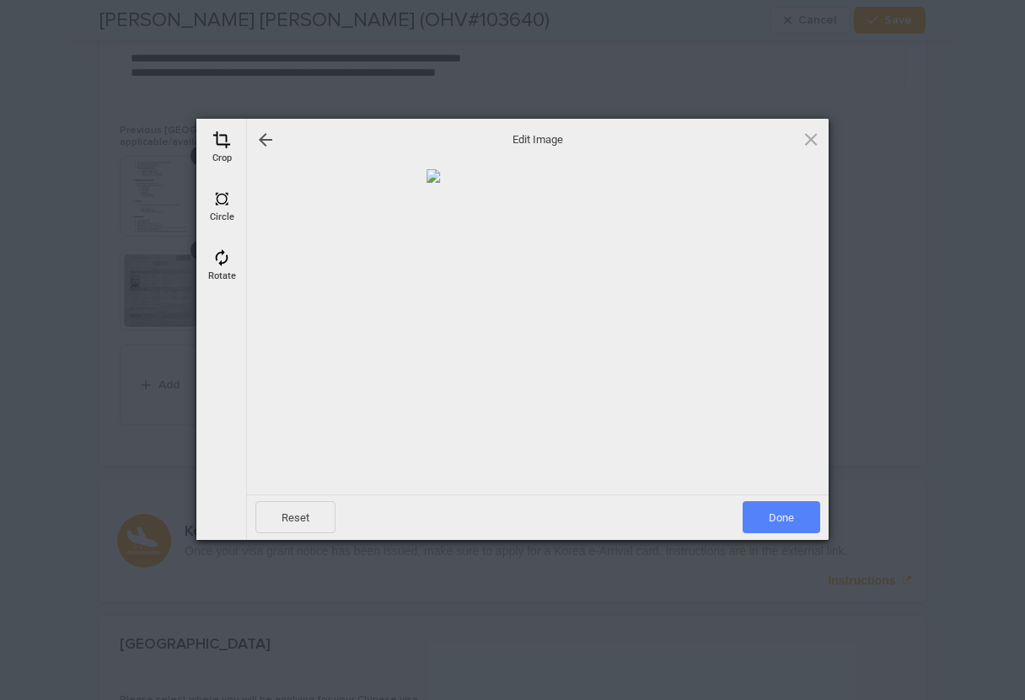
click at [770, 511] on span "Done" at bounding box center [782, 518] width 78 height 32
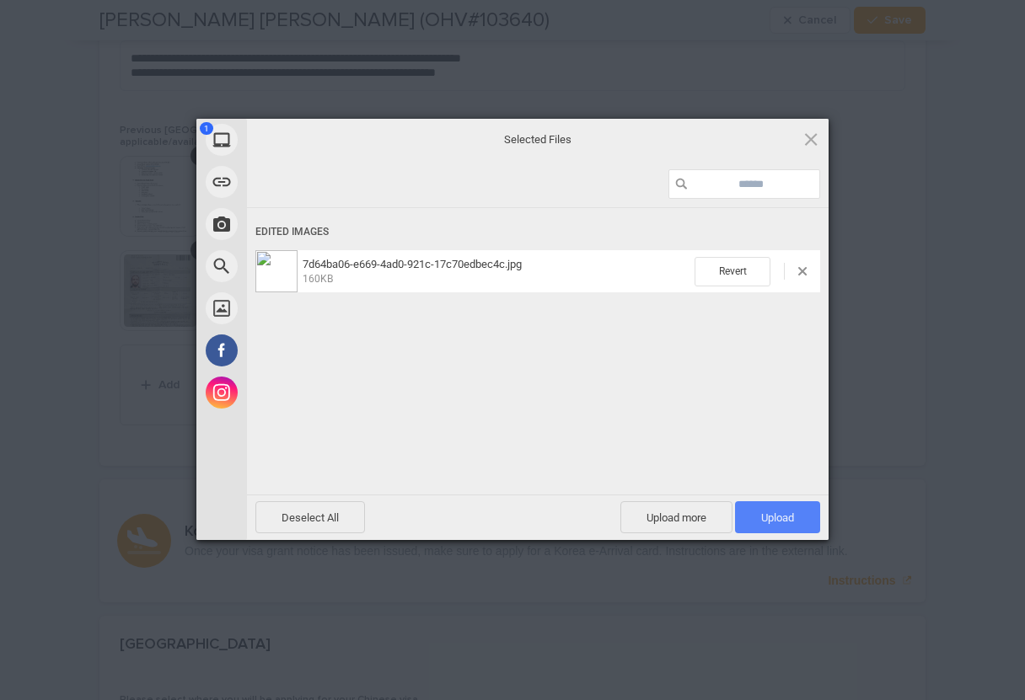
click at [771, 502] on span "Upload 1" at bounding box center [777, 518] width 85 height 32
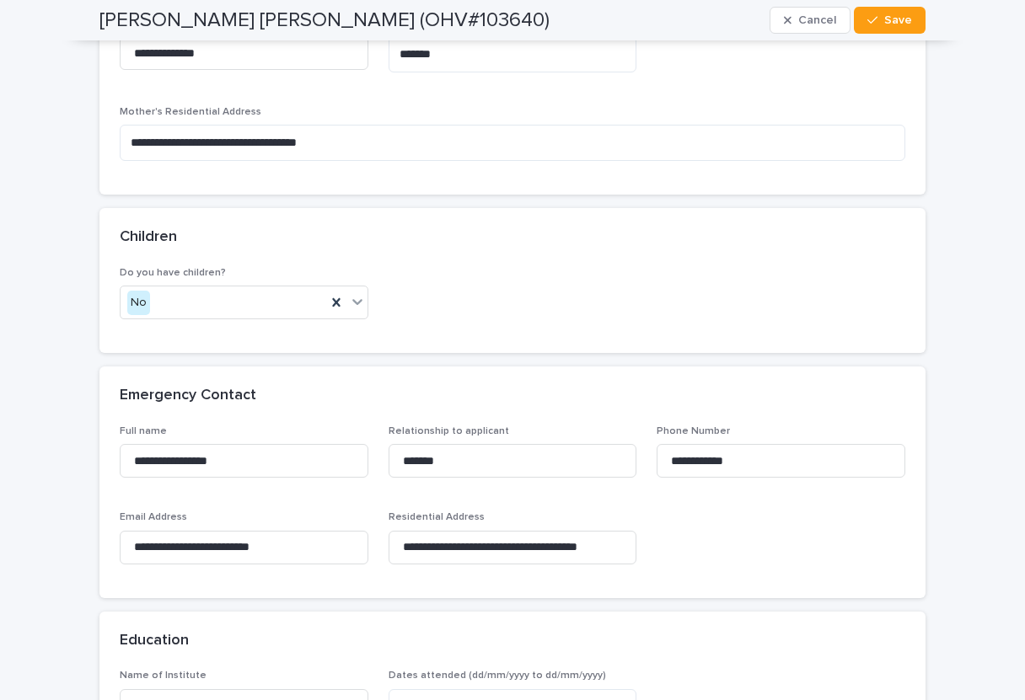
scroll to position [8007, 0]
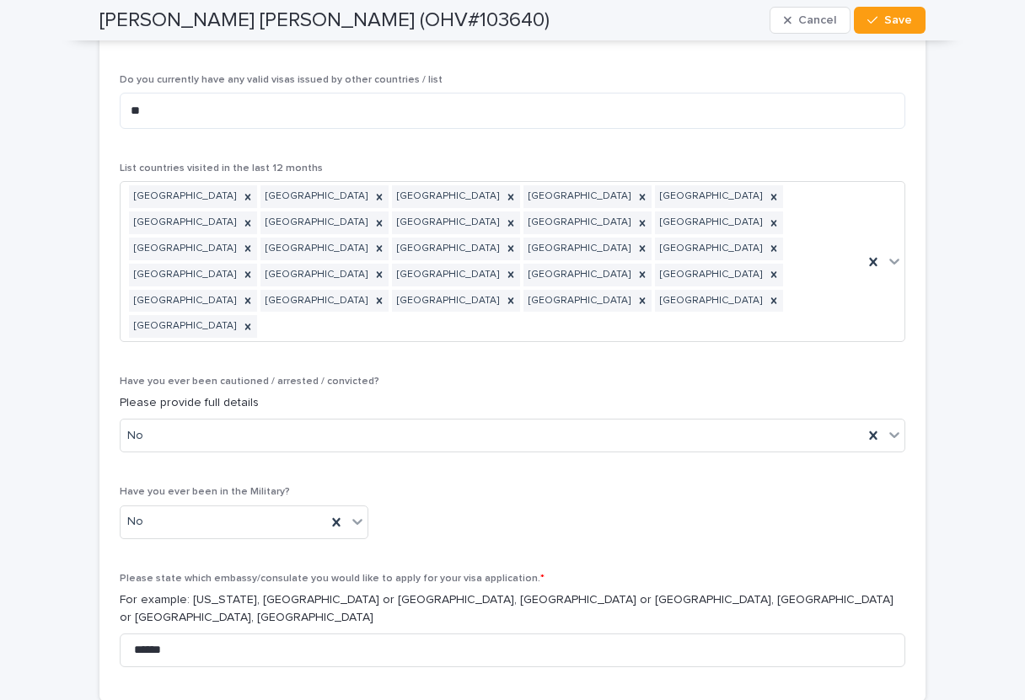
scroll to position [9046, 0]
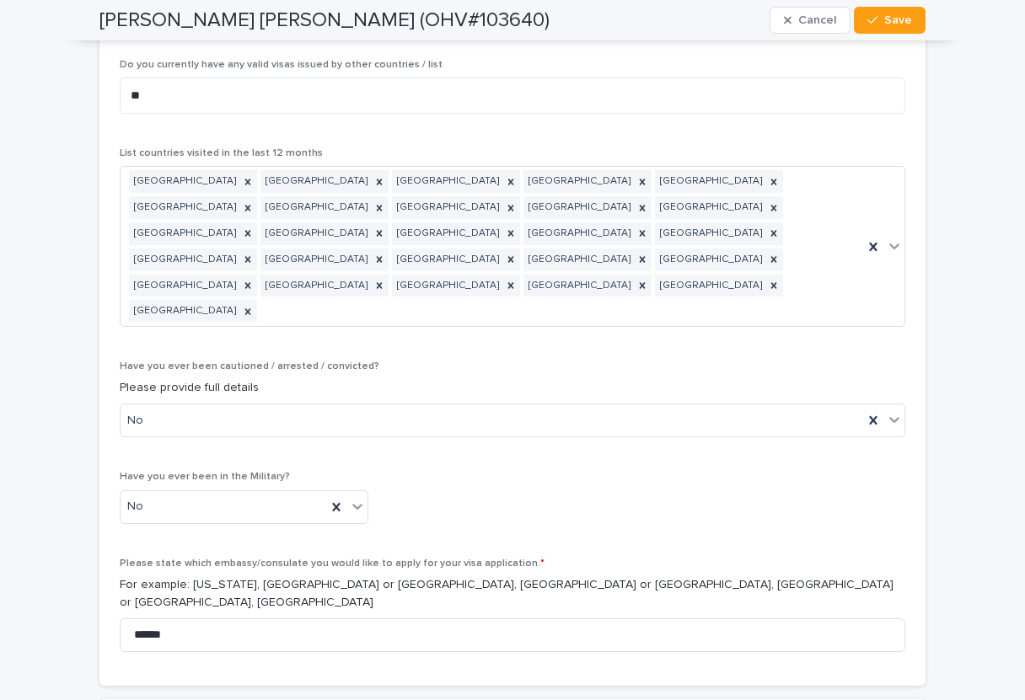
type textarea "**********"
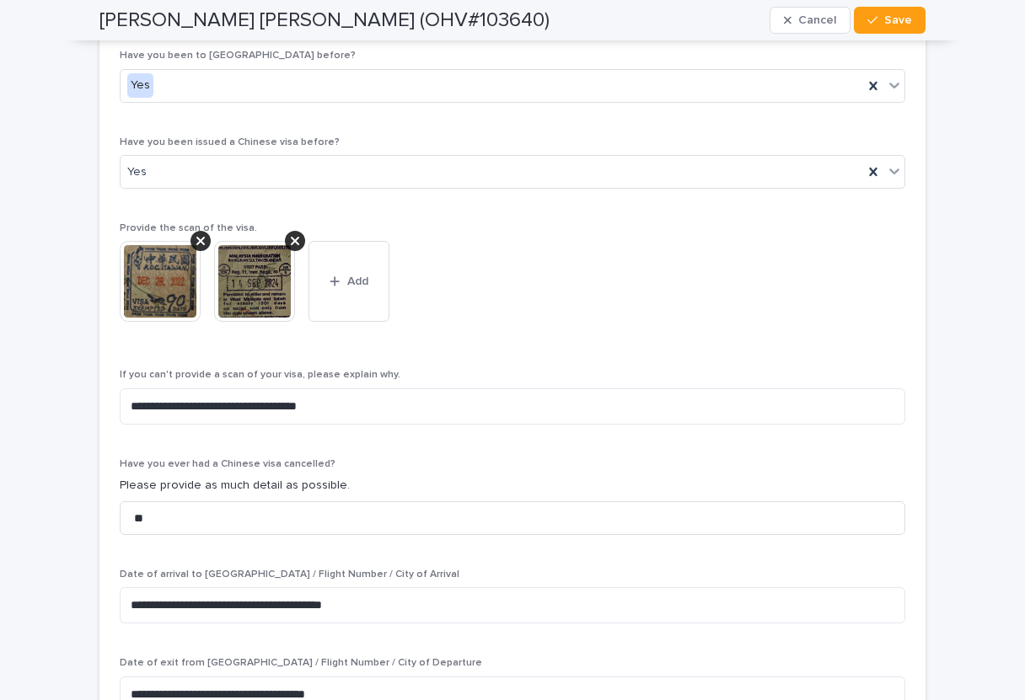
scroll to position [5829, 0]
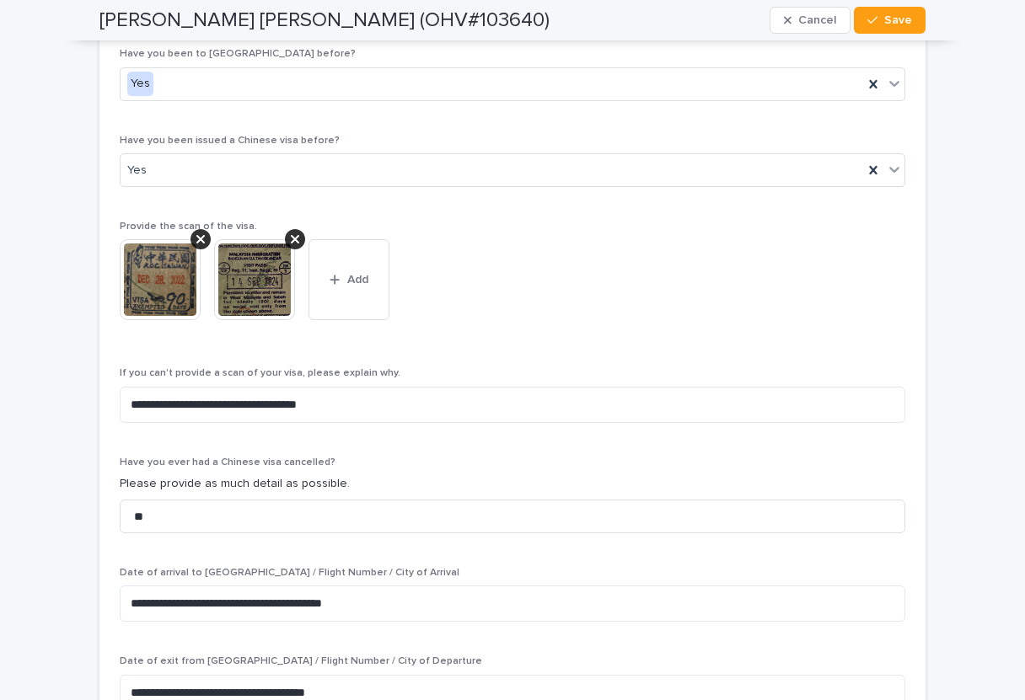
type textarea "**"
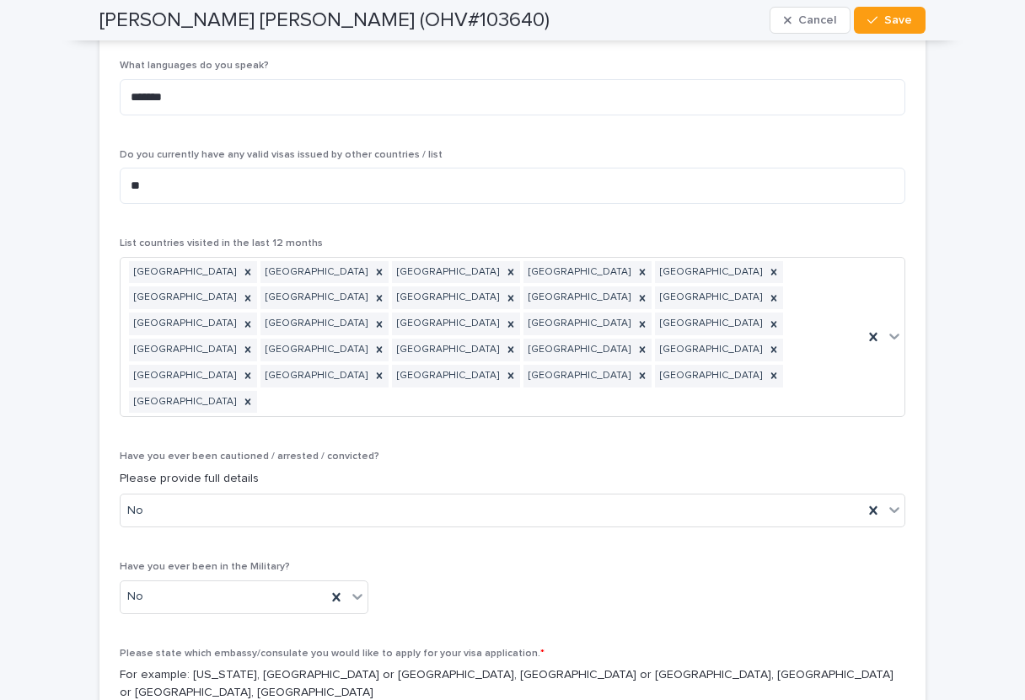
scroll to position [9020, 0]
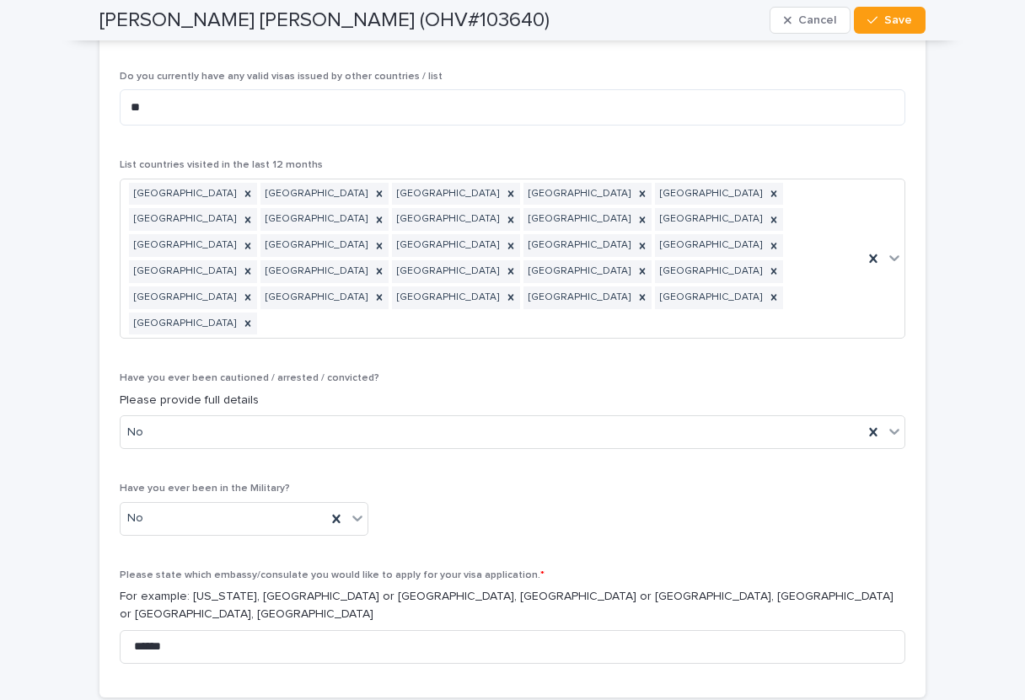
drag, startPoint x: 43, startPoint y: 593, endPoint x: 94, endPoint y: 482, distance: 122.2
drag, startPoint x: 88, startPoint y: 517, endPoint x: 88, endPoint y: 529, distance: 12.6
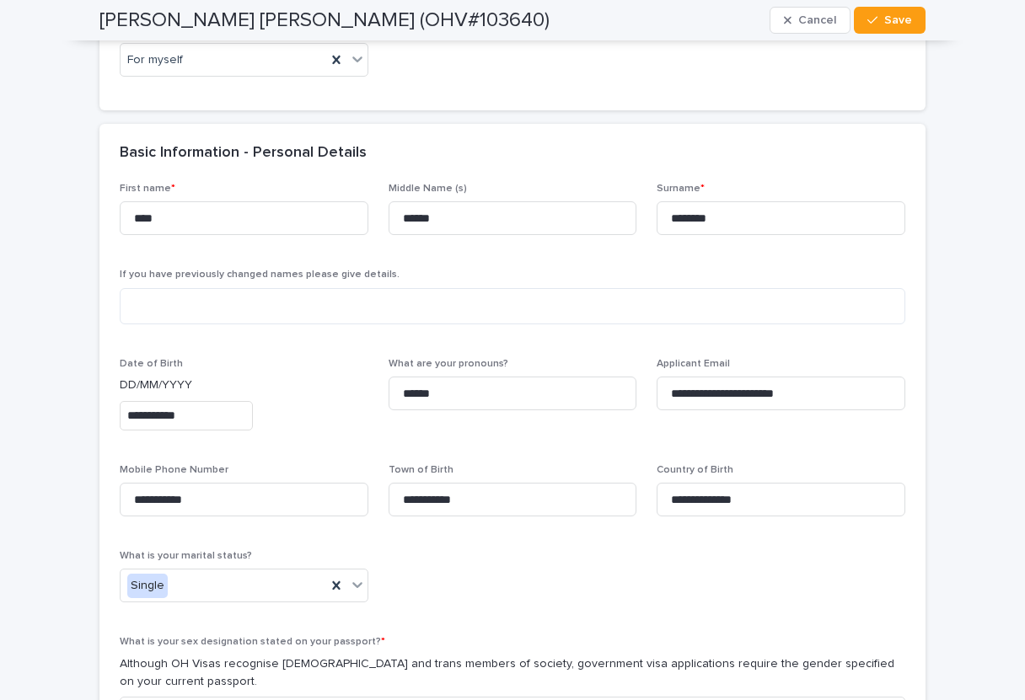
scroll to position [0, 0]
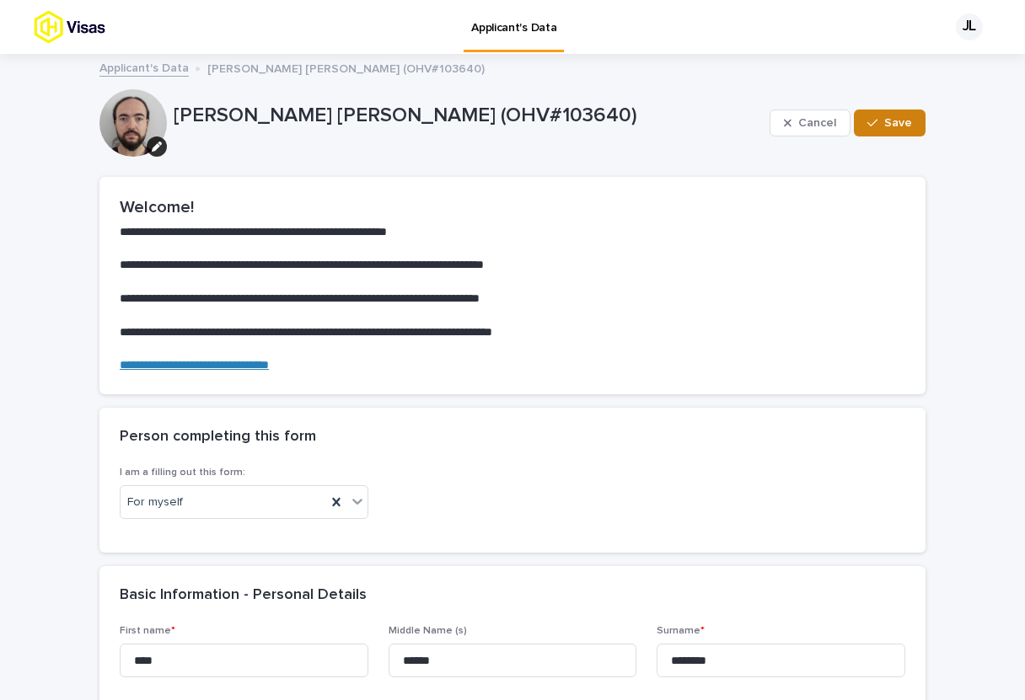
click at [900, 126] on span "Save" at bounding box center [898, 123] width 28 height 12
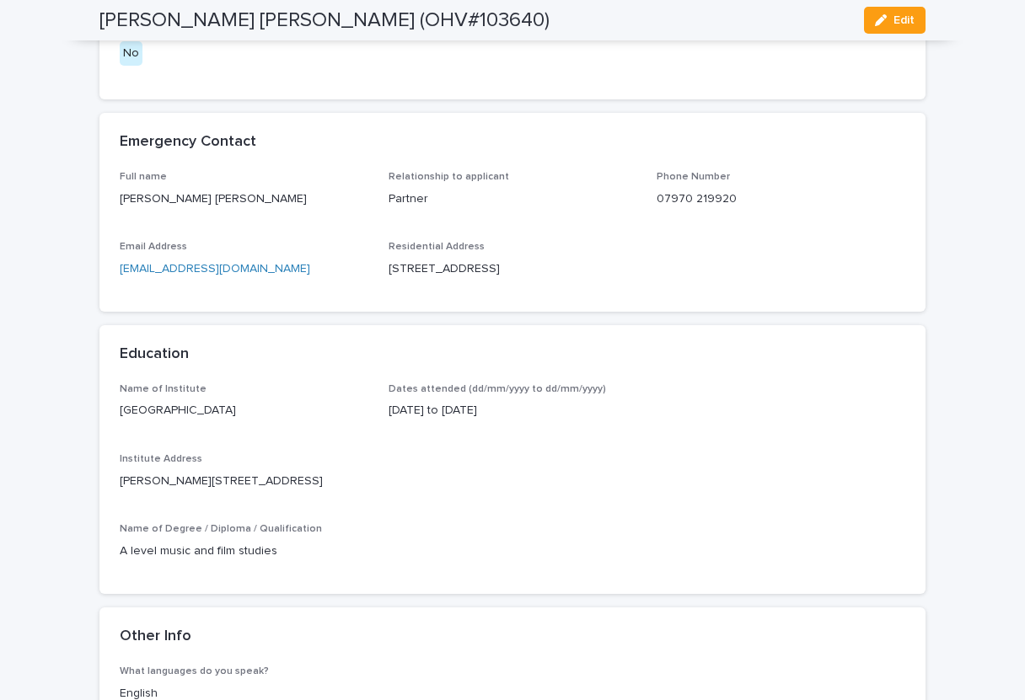
scroll to position [8393, 0]
